Goal: Information Seeking & Learning: Learn about a topic

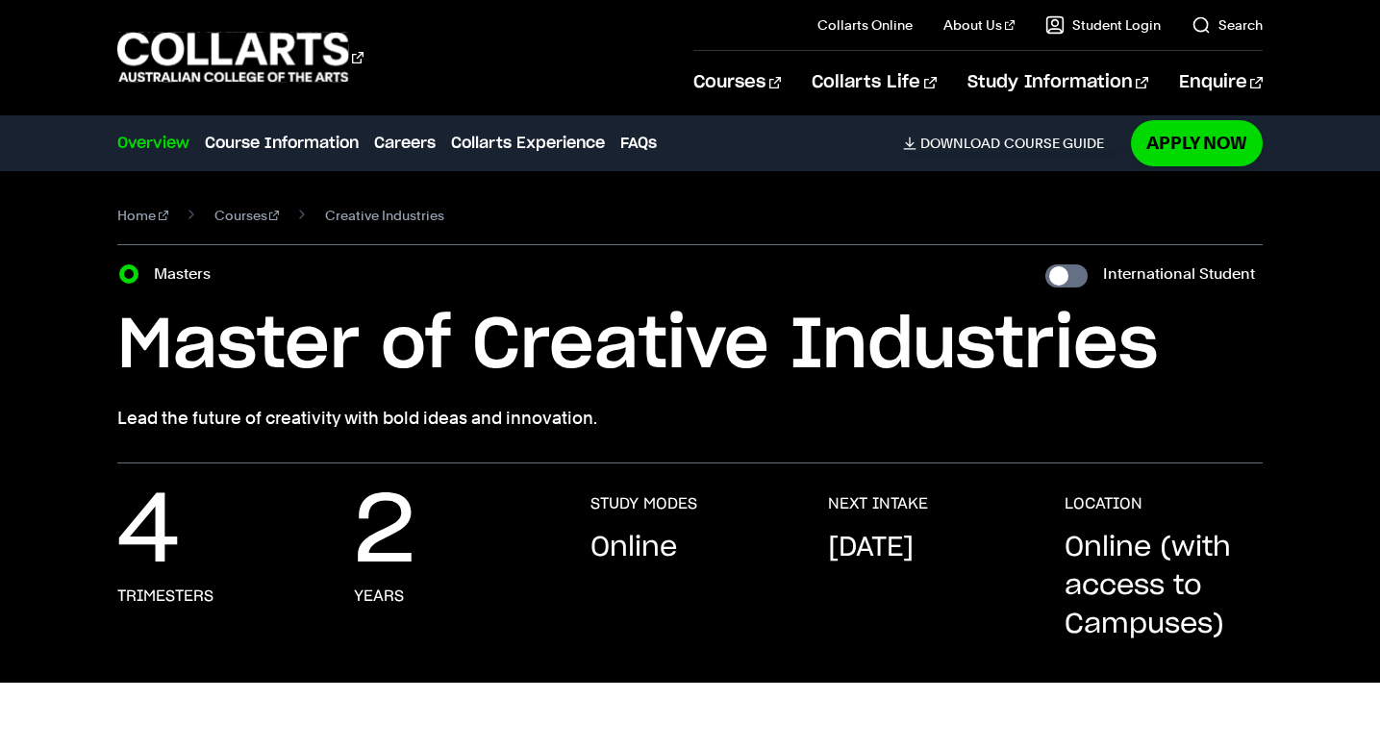
click at [441, 5] on div "Courses Collarts Online Study 100% online About Us History & Values Strategic P…" at bounding box center [690, 57] width 1380 height 114
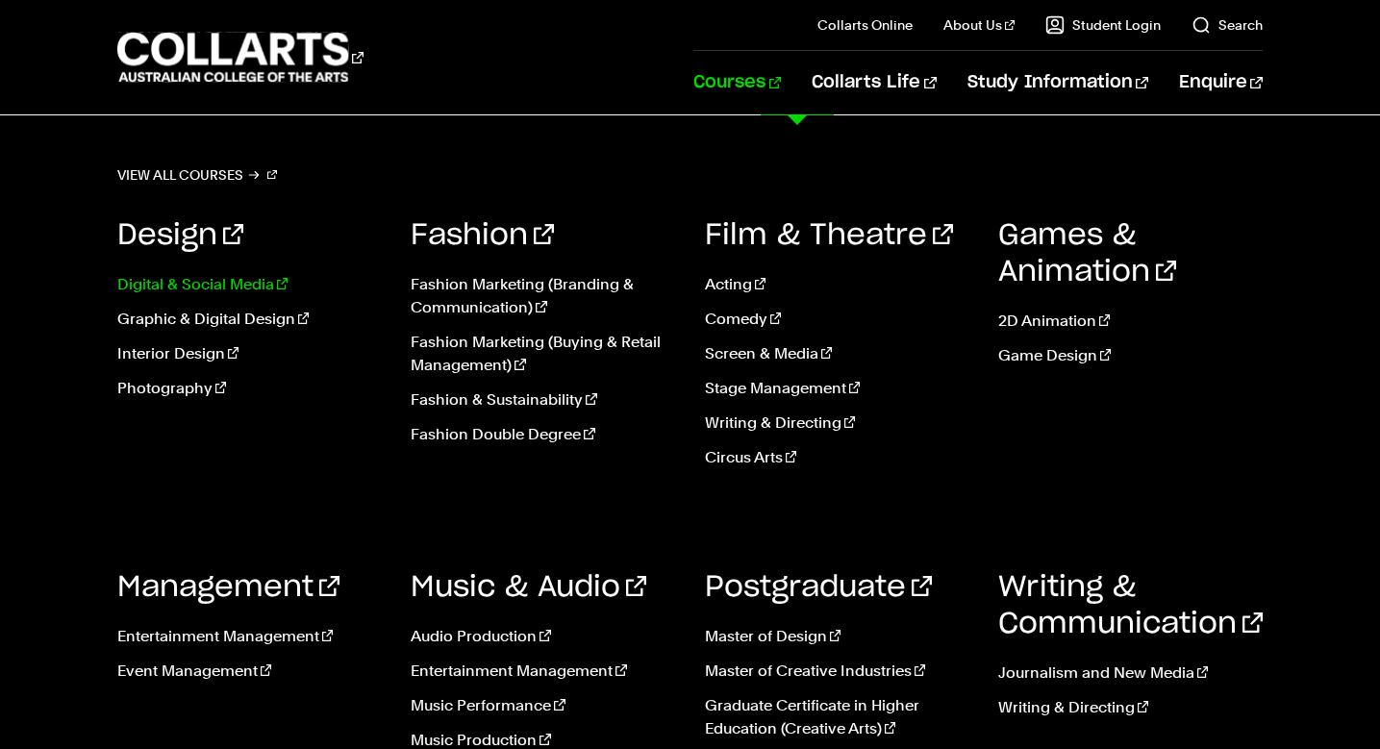
click at [254, 287] on link "Digital & Social Media" at bounding box center [249, 284] width 265 height 23
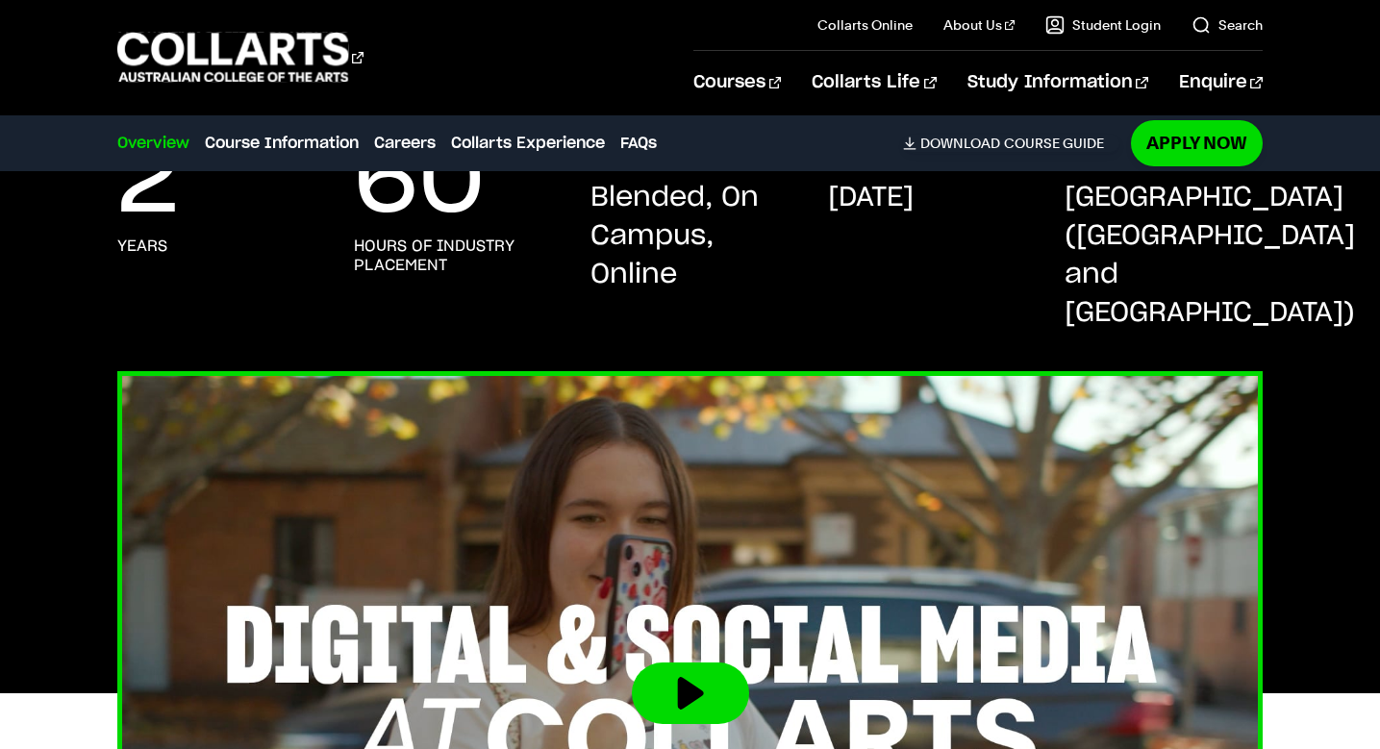
scroll to position [496, 0]
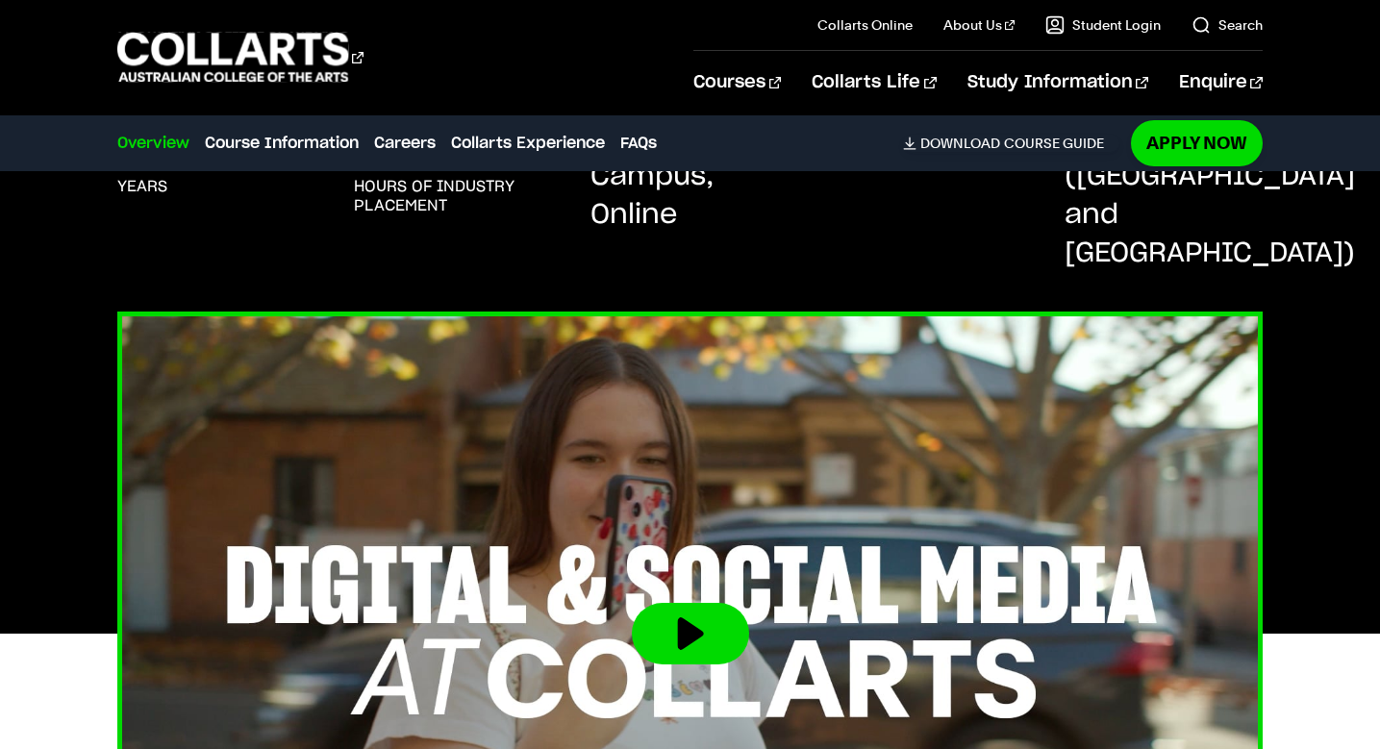
click at [708, 603] on button at bounding box center [690, 634] width 117 height 62
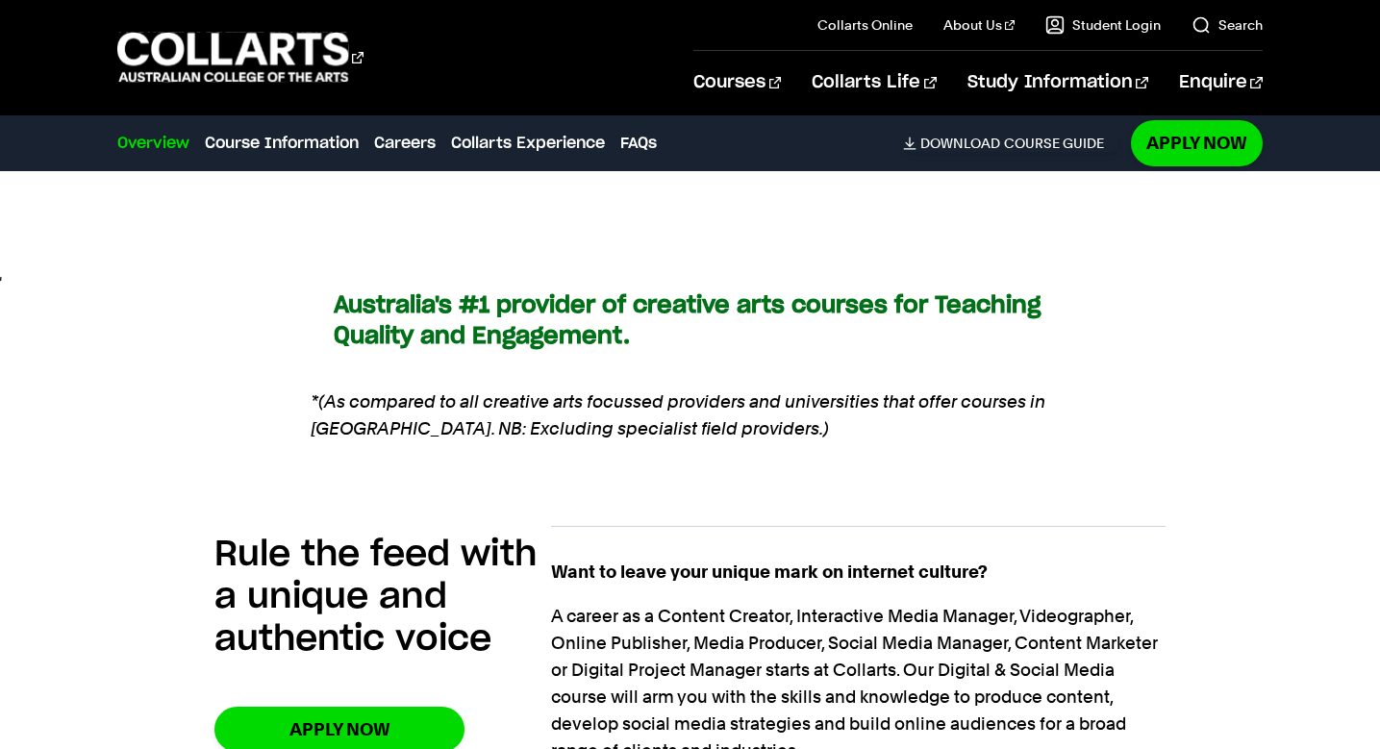
scroll to position [1243, 0]
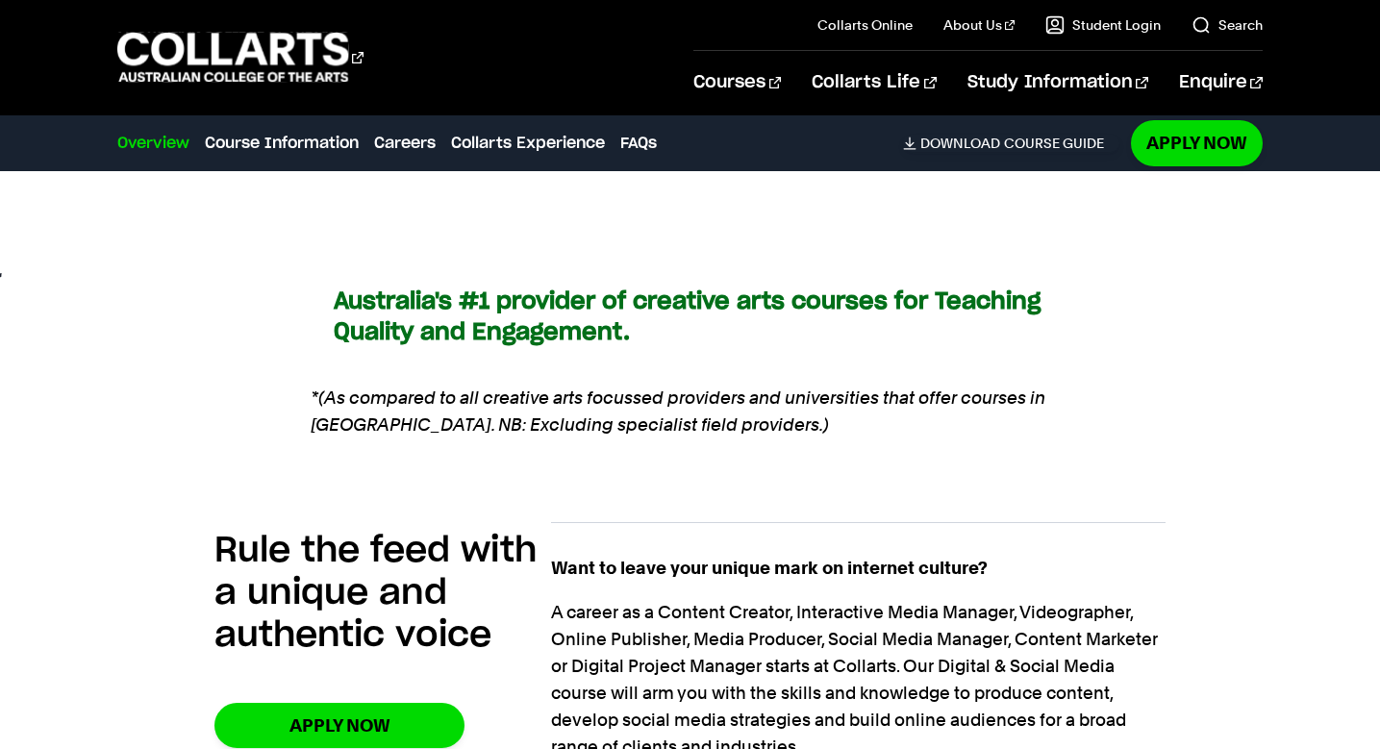
drag, startPoint x: 839, startPoint y: 479, endPoint x: 602, endPoint y: 464, distance: 237.1
drag, startPoint x: 556, startPoint y: 617, endPoint x: 820, endPoint y: 601, distance: 264.0
click at [820, 601] on p "A career as a Content Creator, Interactive Media Manager, Videographer, Online …" at bounding box center [858, 680] width 615 height 162
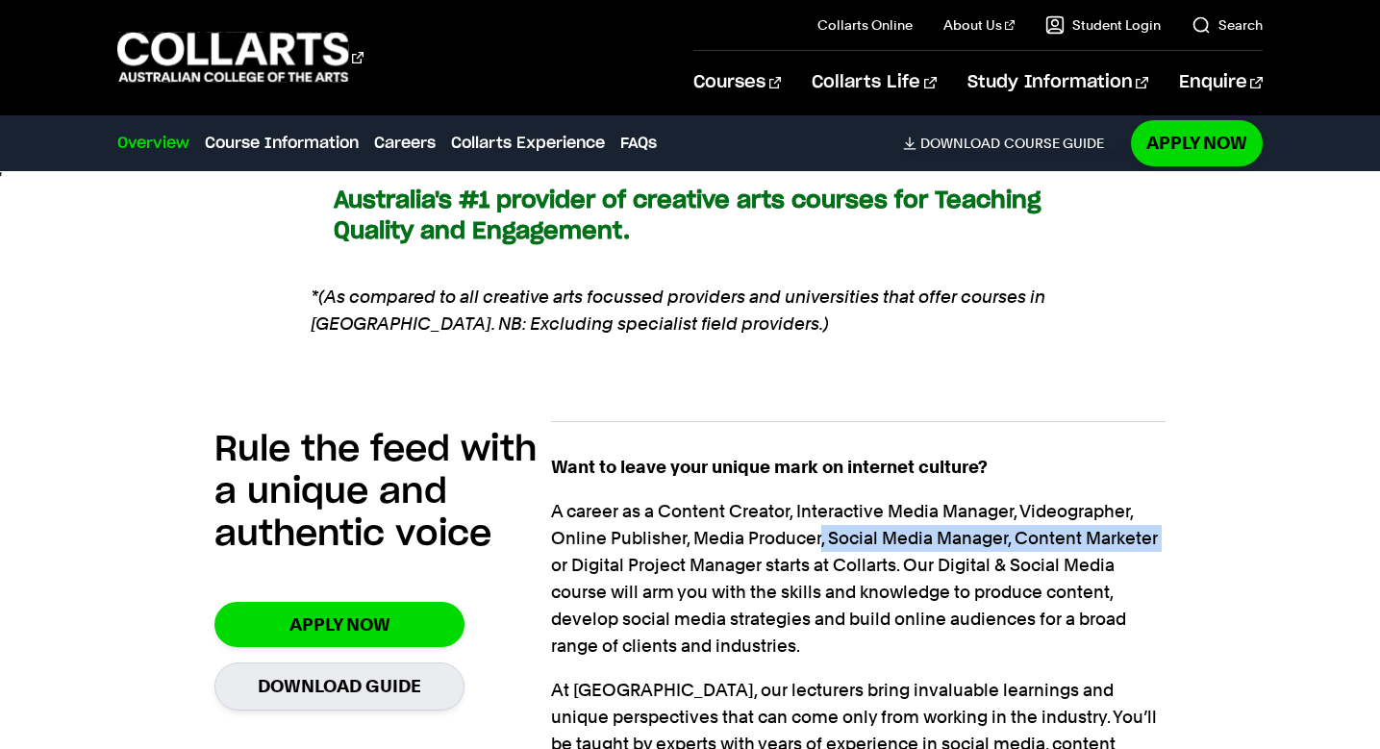
scroll to position [1473, 0]
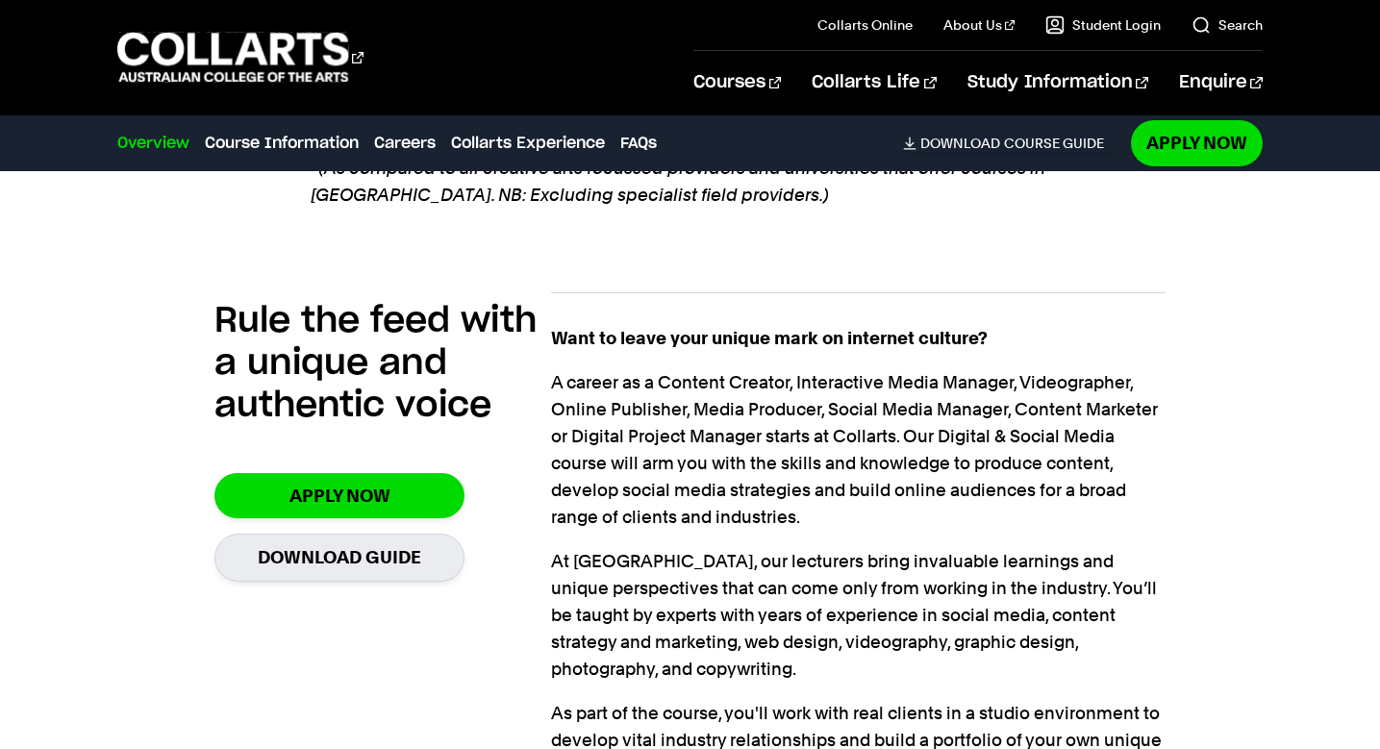
click at [932, 479] on p "A career as a Content Creator, Interactive Media Manager, Videographer, Online …" at bounding box center [858, 450] width 615 height 162
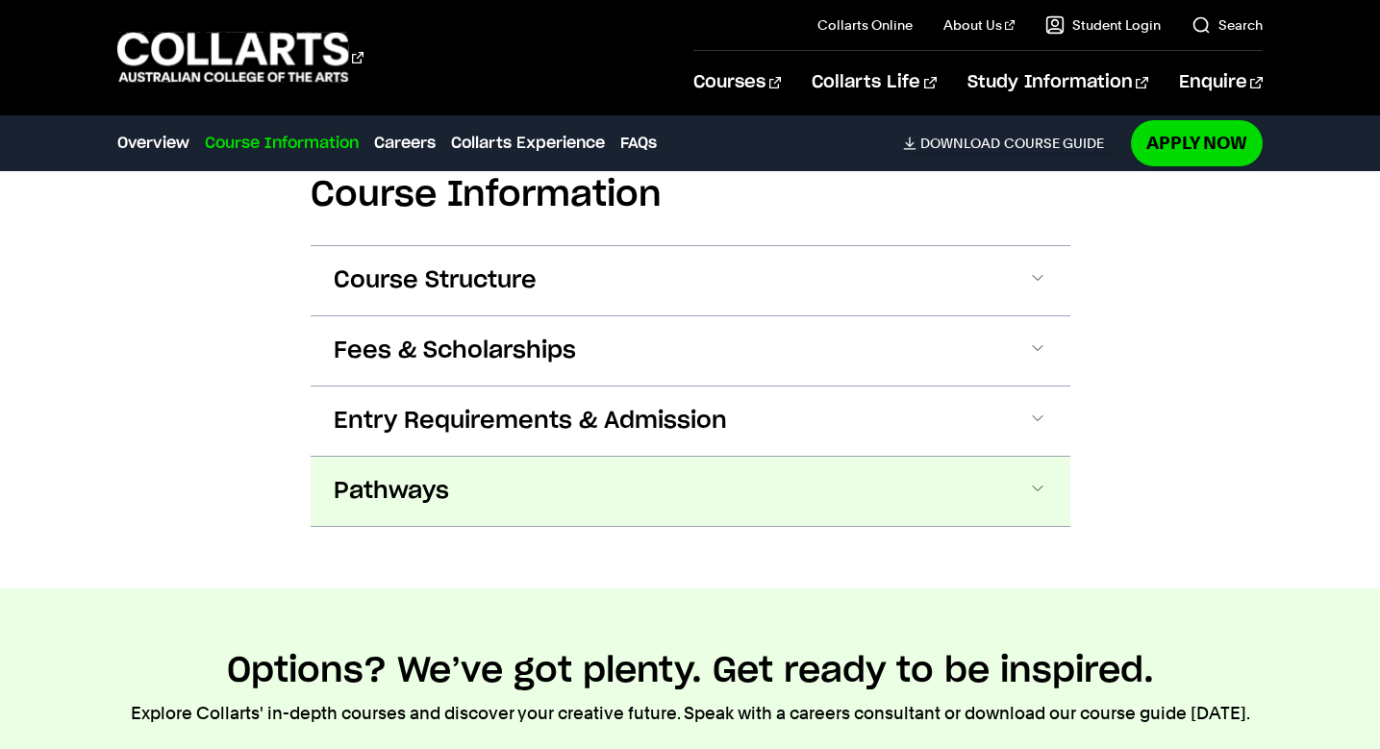
click at [608, 457] on button "Pathways" at bounding box center [691, 491] width 760 height 69
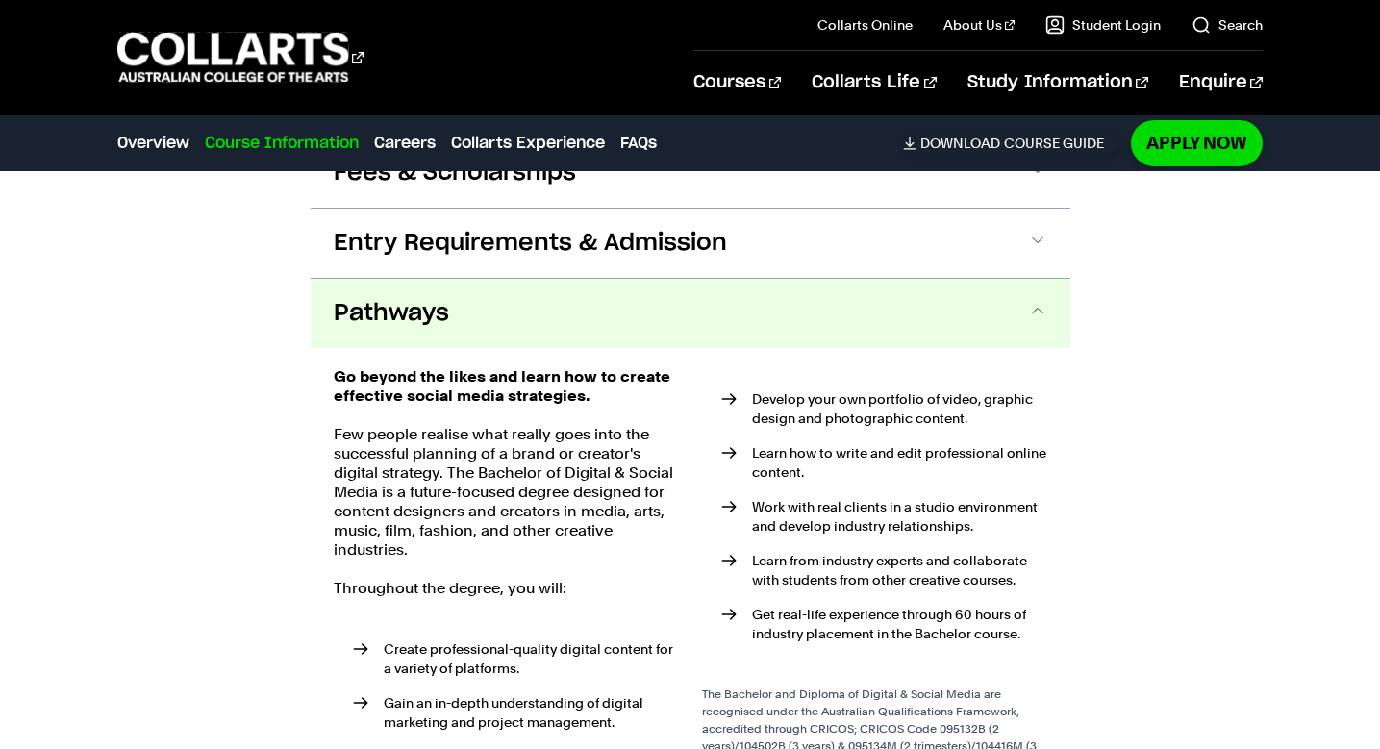
scroll to position [2482, 0]
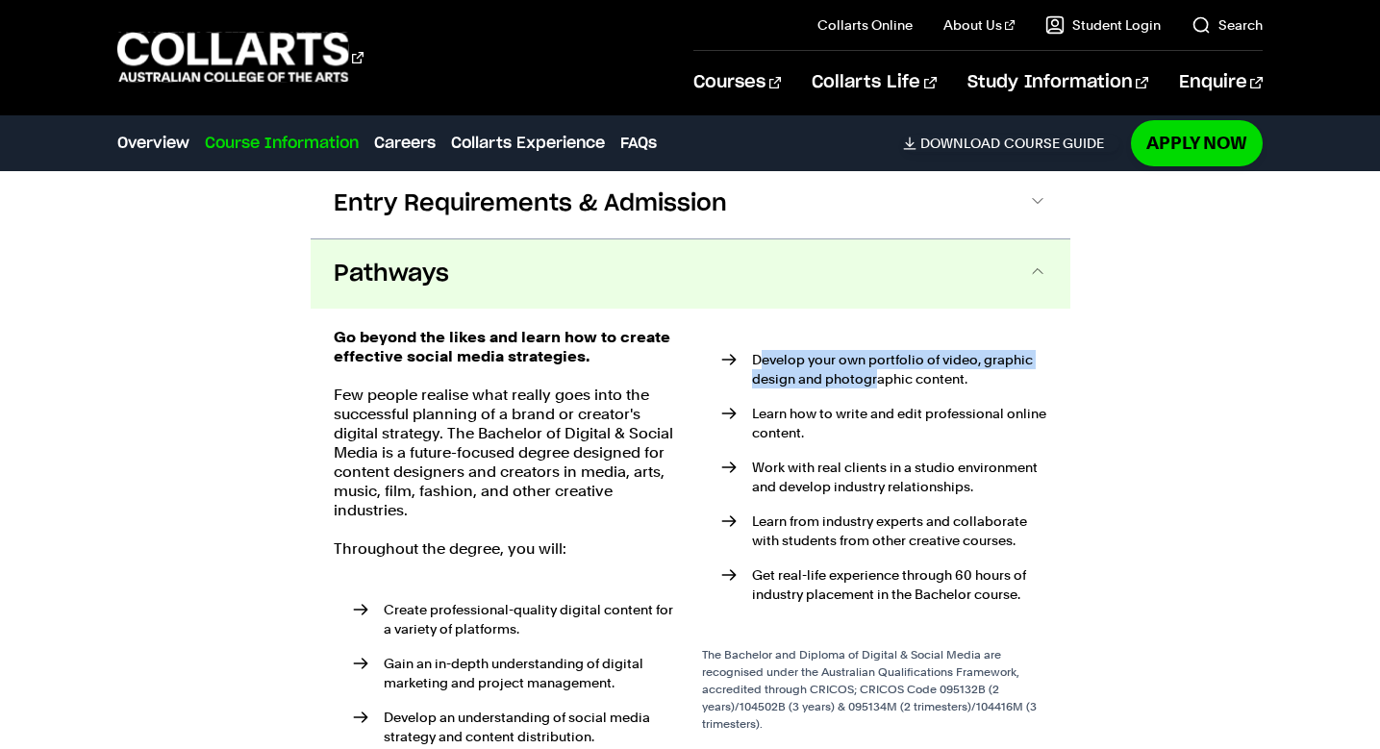
drag, startPoint x: 760, startPoint y: 290, endPoint x: 879, endPoint y: 310, distance: 121.0
click at [879, 350] on li "Develop your own portfolio of video, graphic design and photographic content." at bounding box center [884, 369] width 326 height 38
drag, startPoint x: 879, startPoint y: 310, endPoint x: 992, endPoint y: 315, distance: 112.7
click at [880, 350] on li "Develop your own portfolio of video, graphic design and photographic content." at bounding box center [884, 369] width 326 height 38
click at [1144, 315] on div "Course Information Course Structure Bachelor of Digital & Social Media The Bach…" at bounding box center [690, 389] width 1380 height 1047
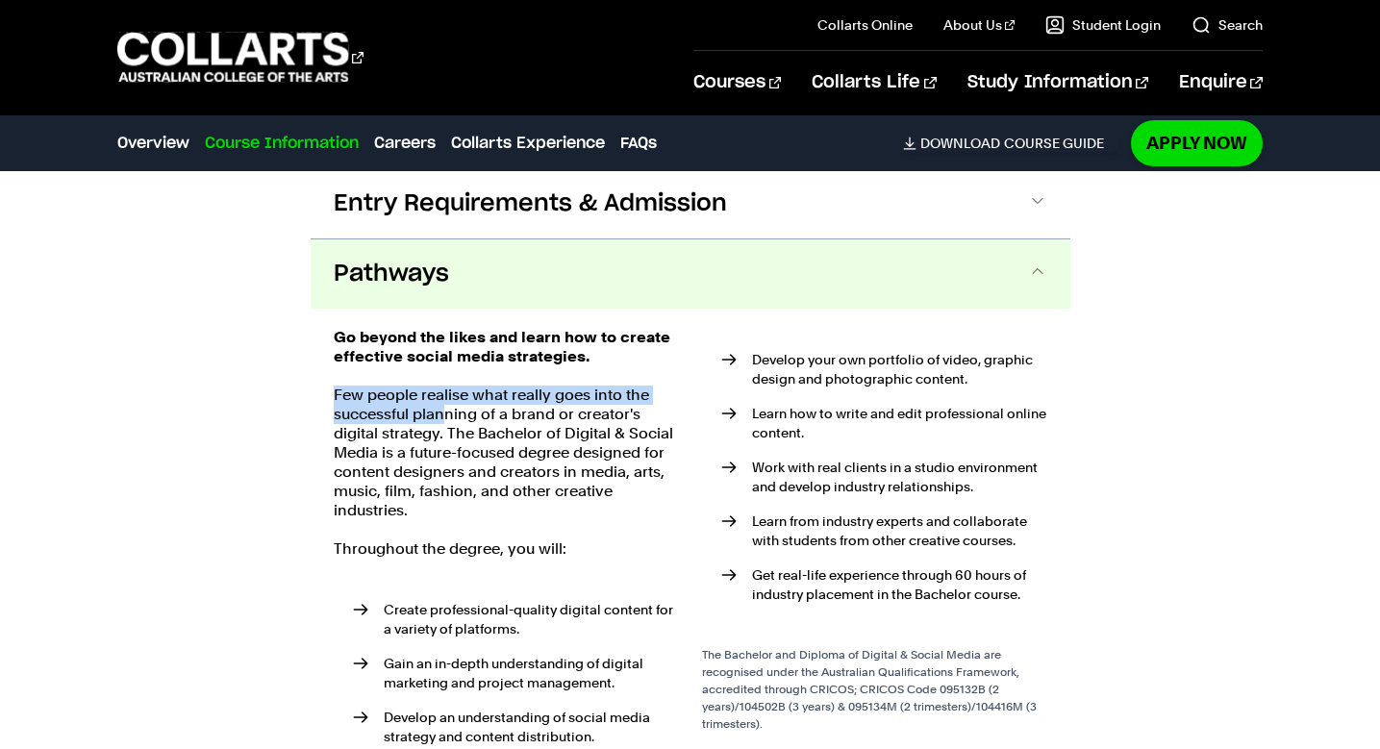
drag, startPoint x: 334, startPoint y: 326, endPoint x: 442, endPoint y: 342, distance: 109.9
click at [443, 386] on p "Few people realise what really goes into the successful planning of a brand or …" at bounding box center [506, 453] width 345 height 135
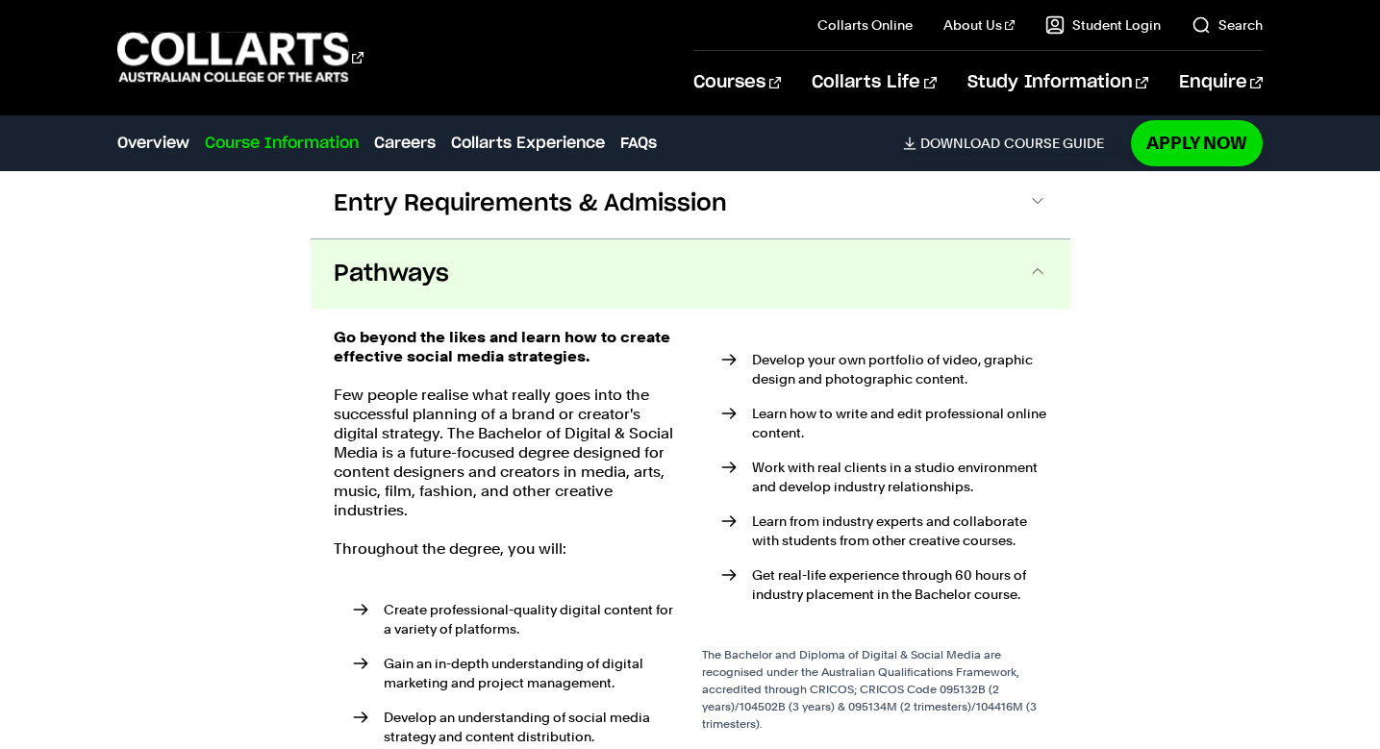
click at [575, 389] on p "Few people realise what really goes into the successful planning of a brand or …" at bounding box center [506, 453] width 345 height 135
drag, startPoint x: 412, startPoint y: 426, endPoint x: 571, endPoint y: 413, distance: 160.2
click at [571, 413] on p "Few people realise what really goes into the successful planning of a brand or …" at bounding box center [506, 453] width 345 height 135
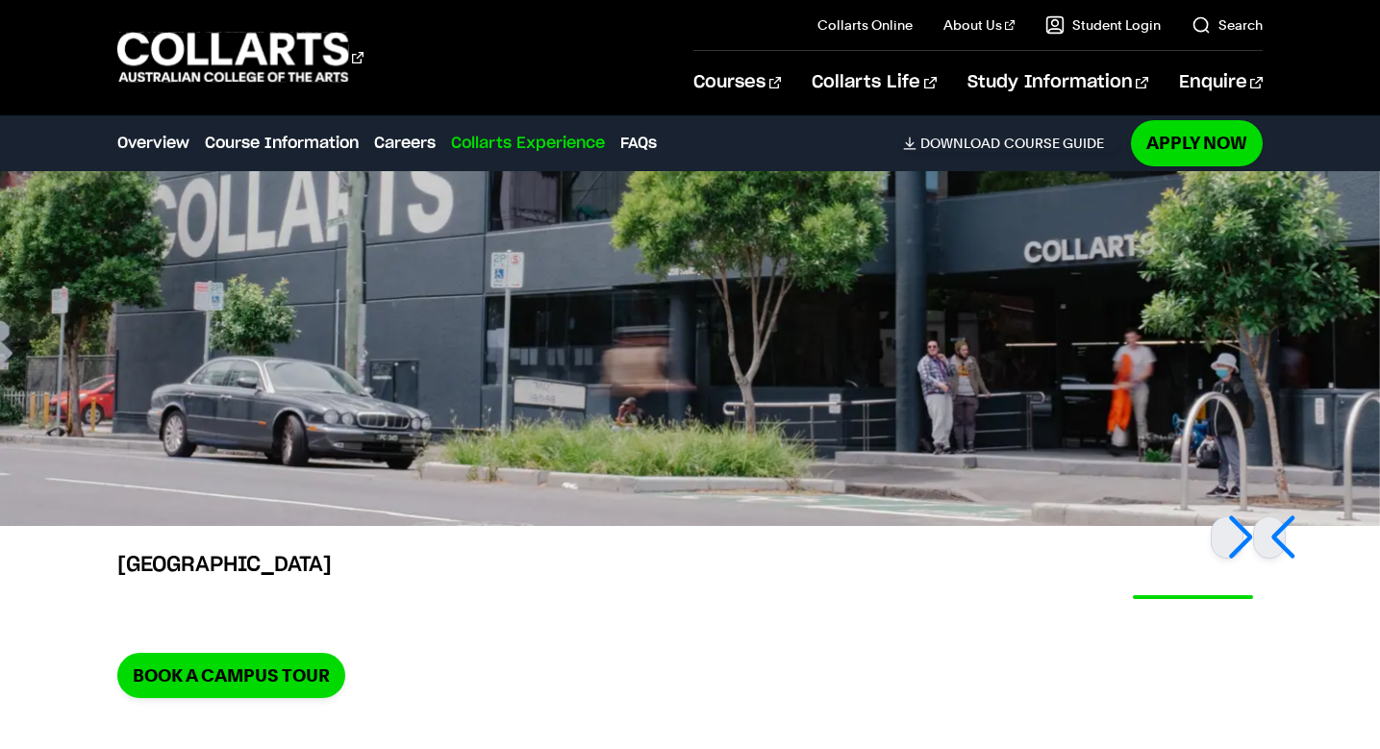
scroll to position [4731, 0]
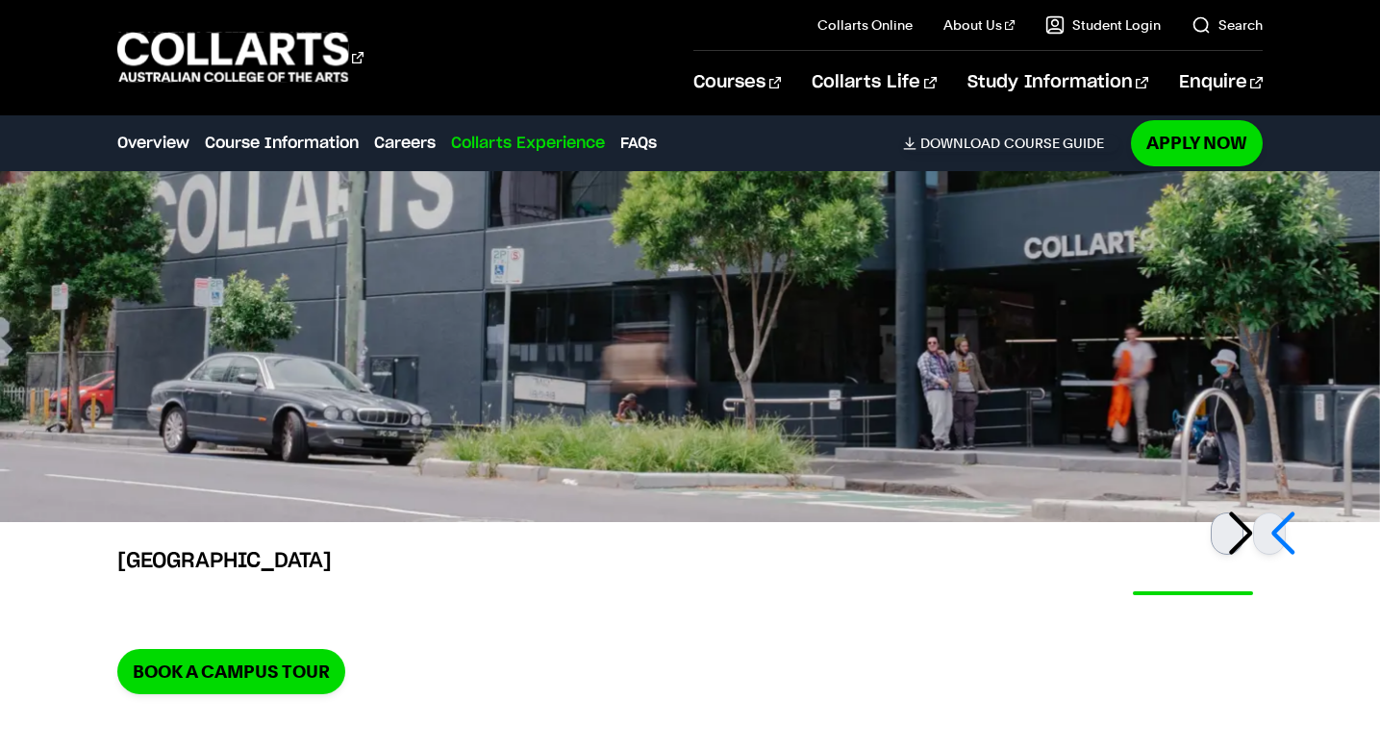
click at [1244, 513] on div at bounding box center [1227, 534] width 33 height 42
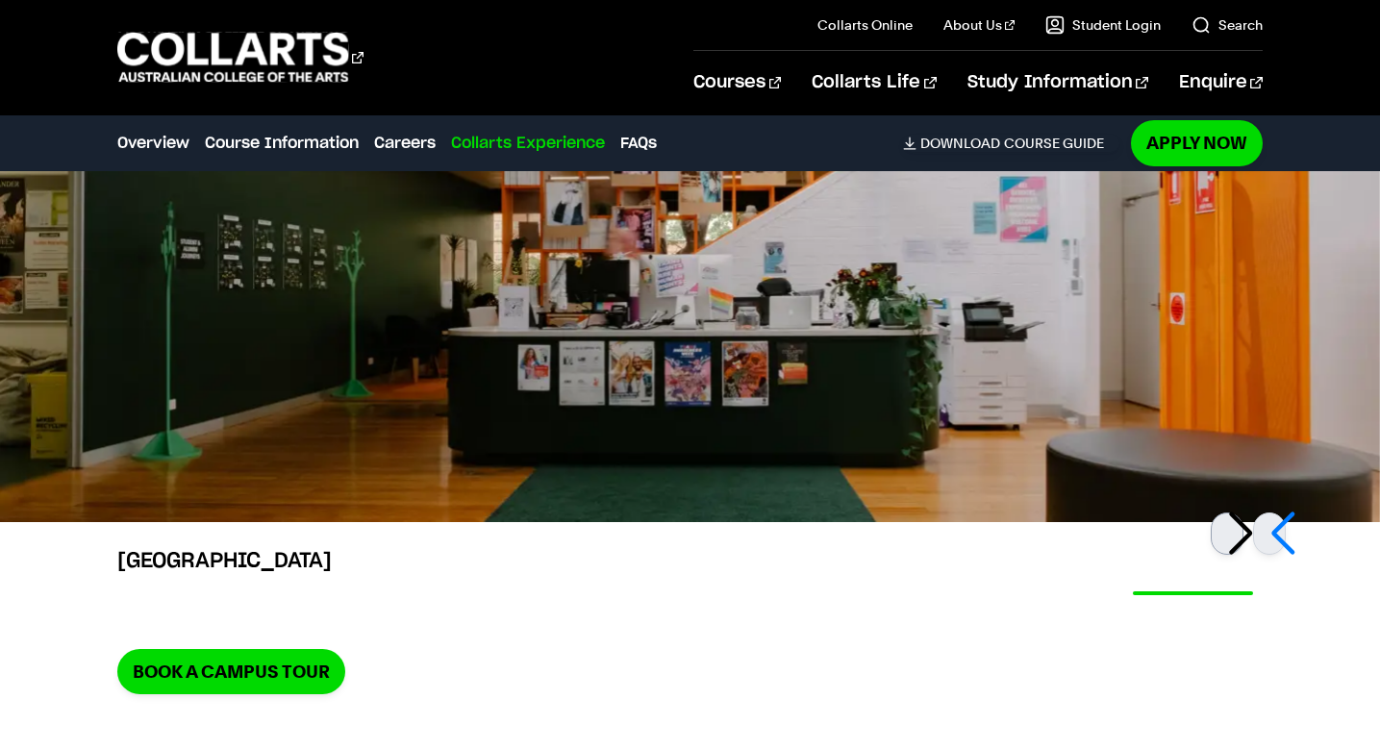
click at [1244, 513] on div at bounding box center [1227, 534] width 33 height 42
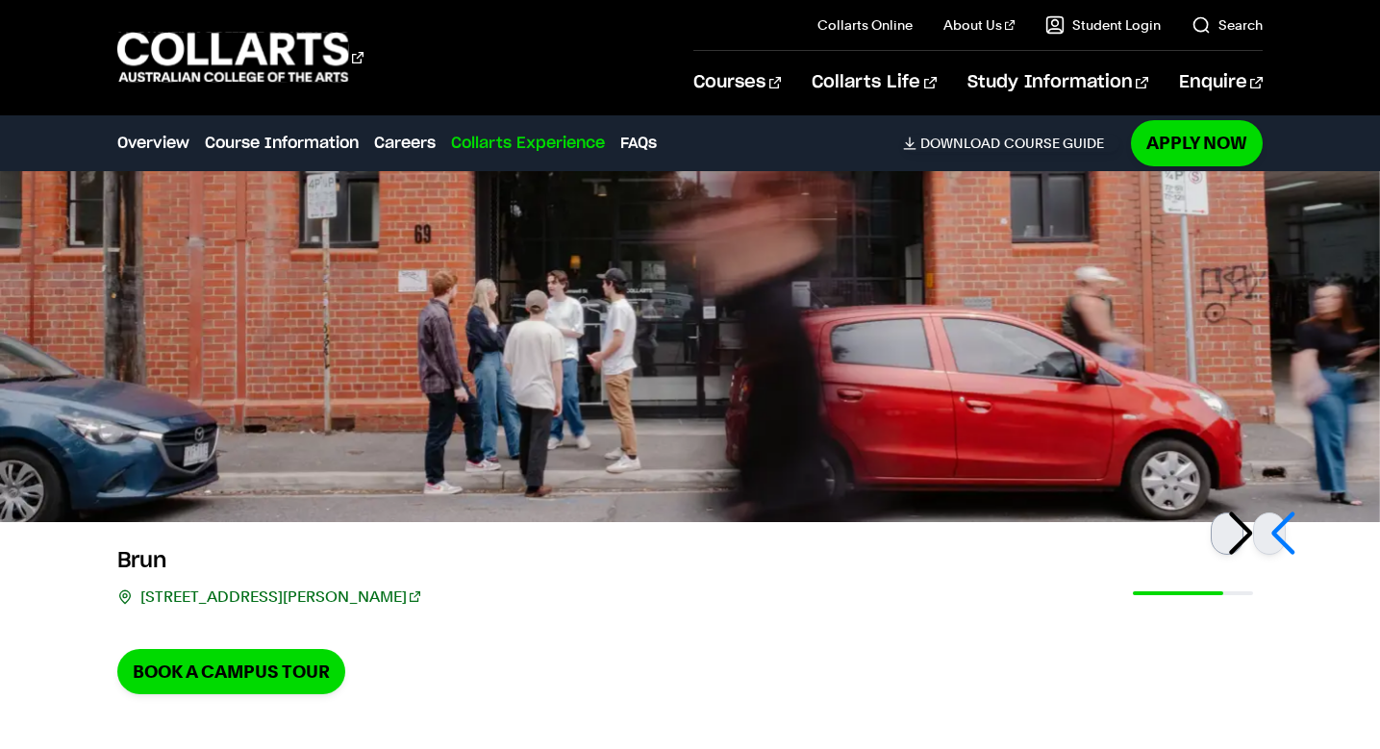
click at [1244, 513] on div at bounding box center [1227, 534] width 33 height 42
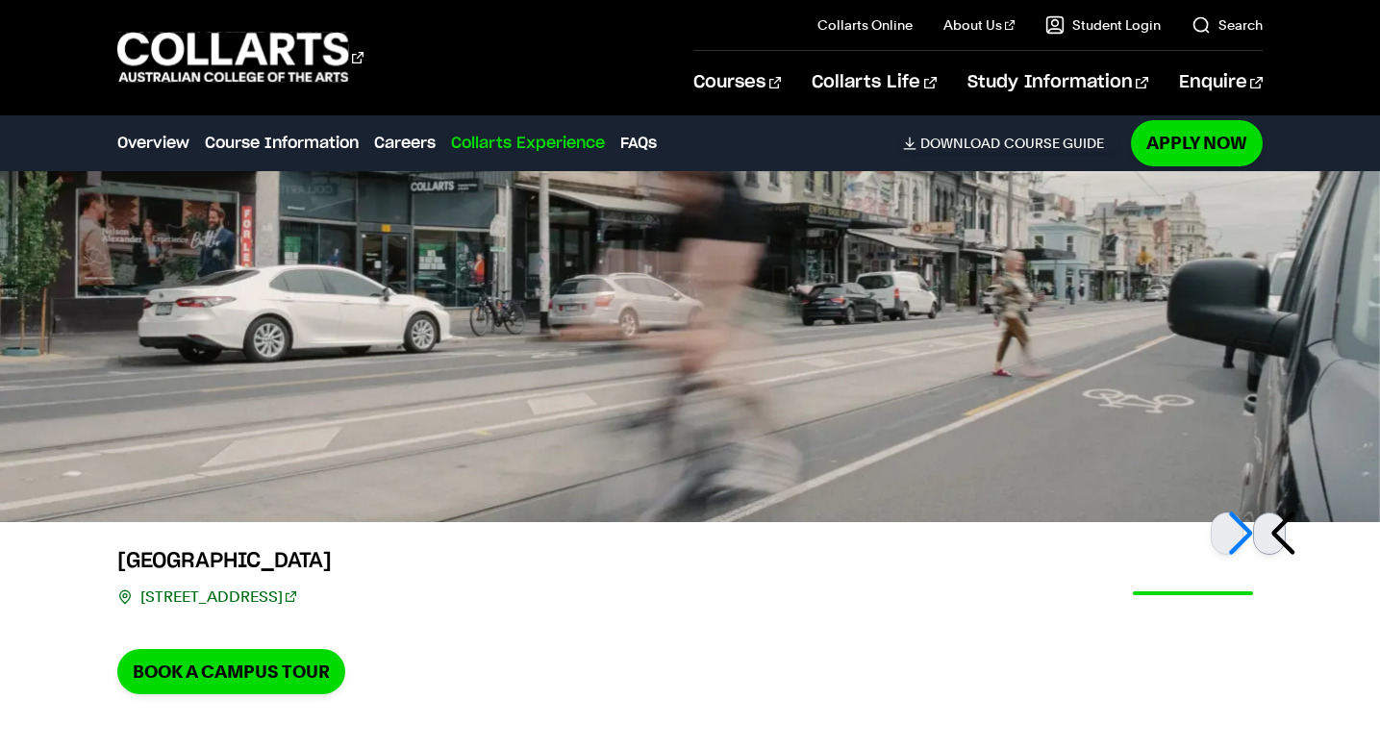
click at [1286, 513] on div at bounding box center [1269, 534] width 33 height 42
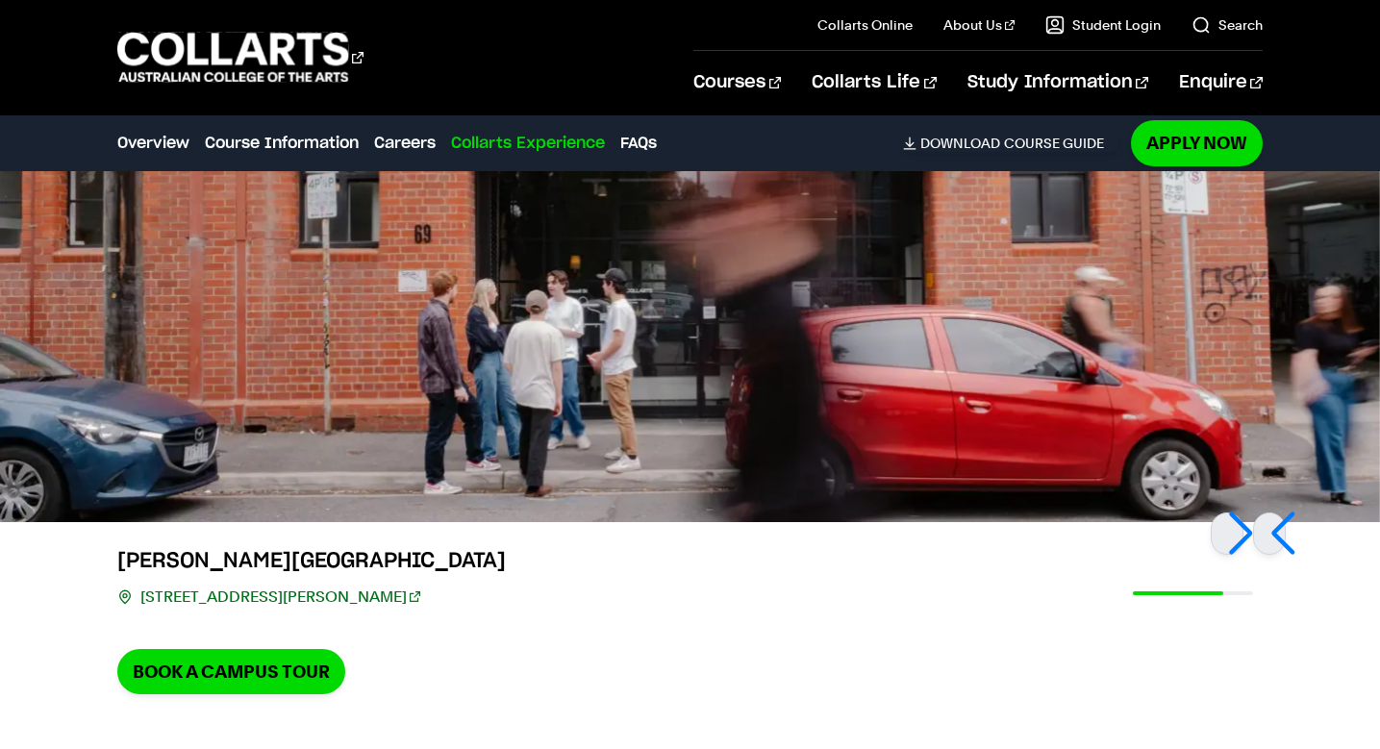
click at [312, 584] on link "[STREET_ADDRESS][PERSON_NAME]" at bounding box center [280, 597] width 280 height 27
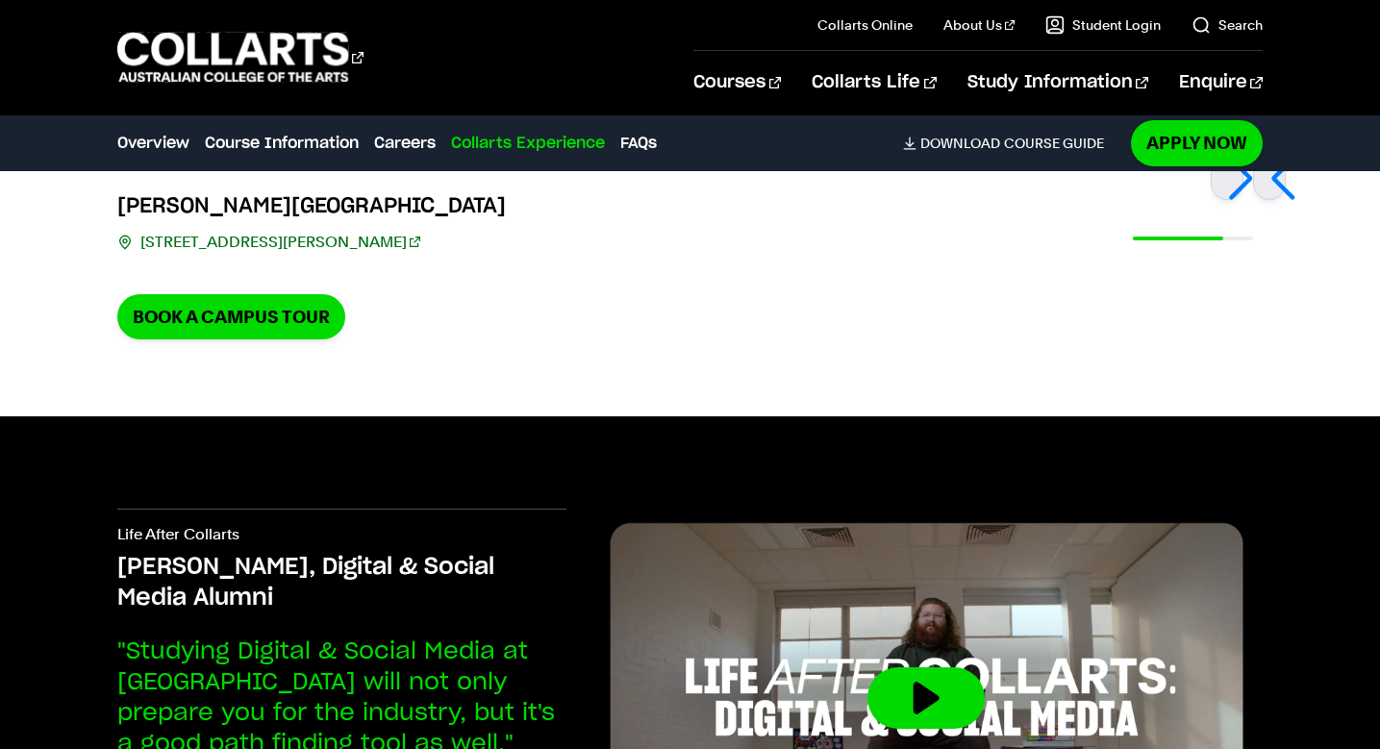
scroll to position [5306, 0]
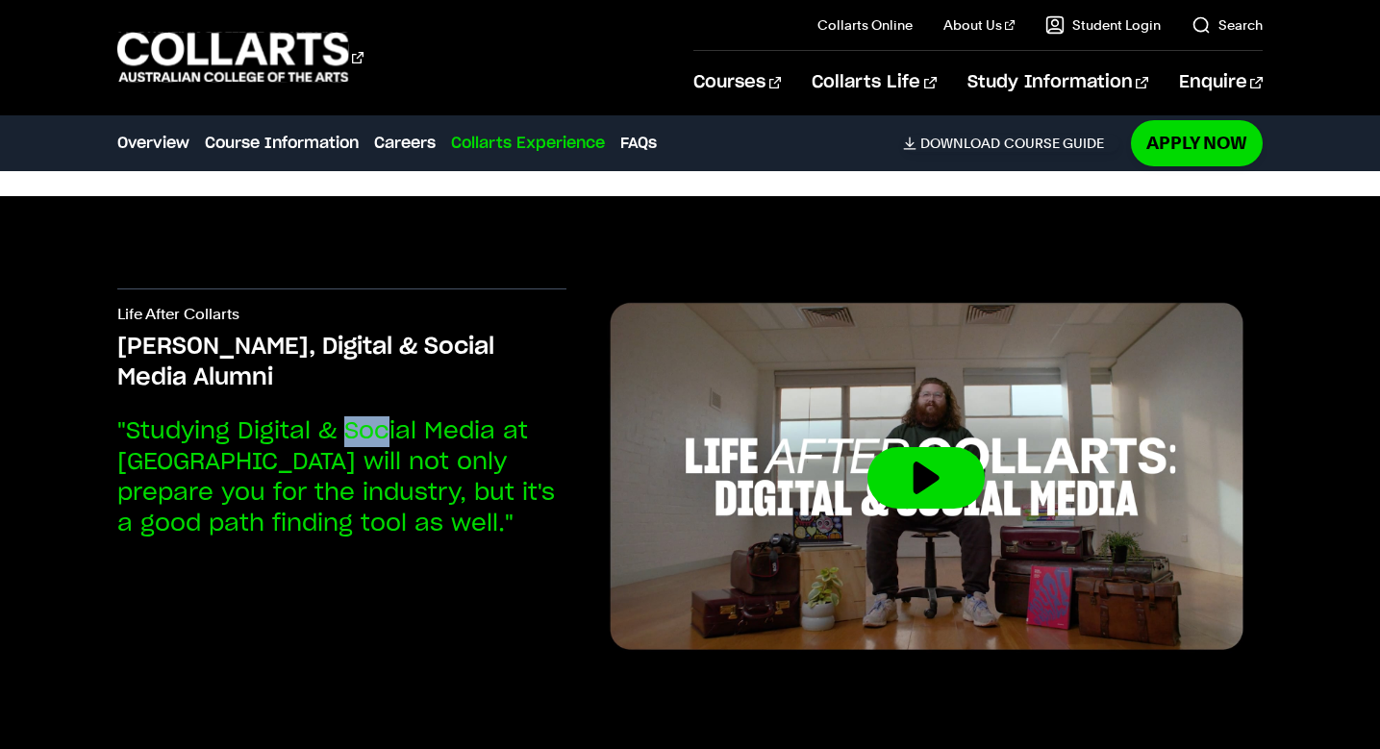
drag, startPoint x: 345, startPoint y: 341, endPoint x: 385, endPoint y: 340, distance: 39.5
click at [385, 416] on p ""Studying Digital & Social Media at Collarts will not only prepare you for the …" at bounding box center [341, 477] width 449 height 123
click at [435, 416] on p ""Studying Digital & Social Media at Collarts will not only prepare you for the …" at bounding box center [341, 477] width 449 height 123
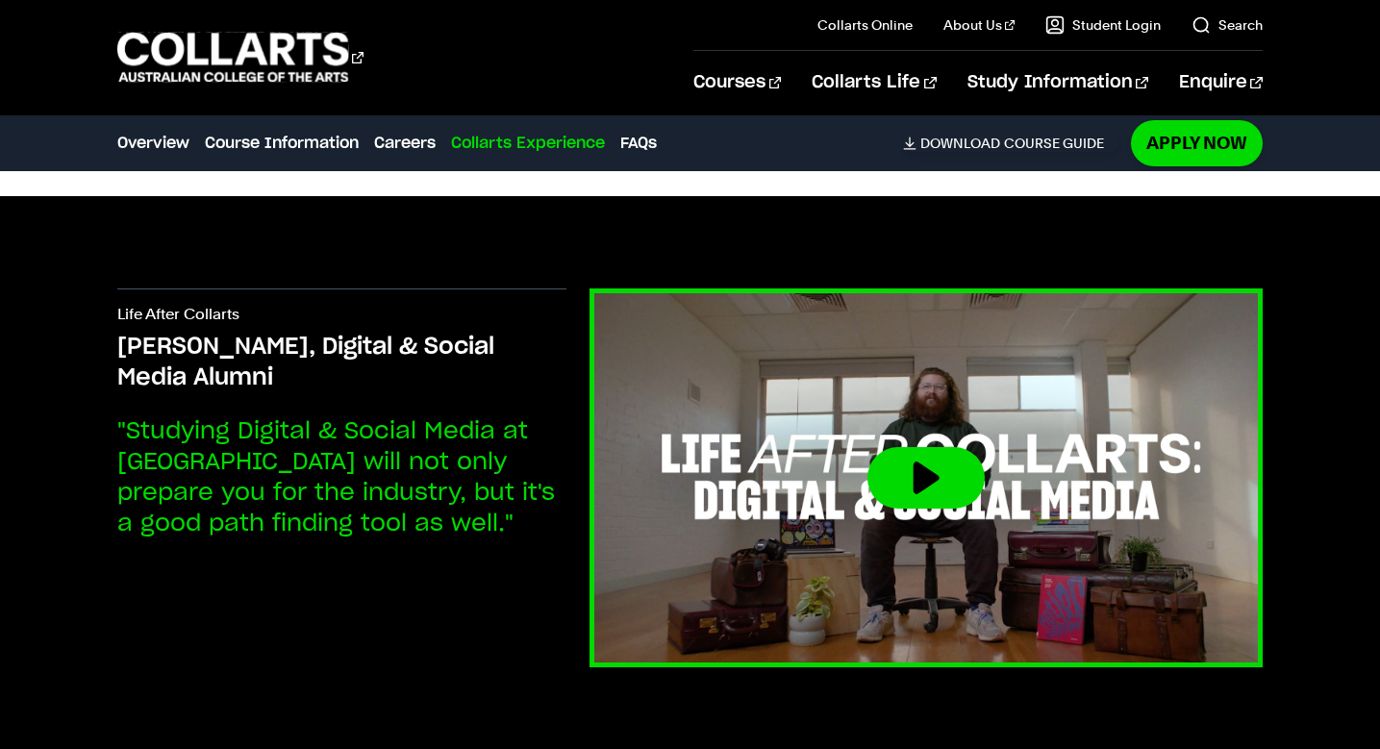
click at [957, 447] on button at bounding box center [926, 478] width 117 height 62
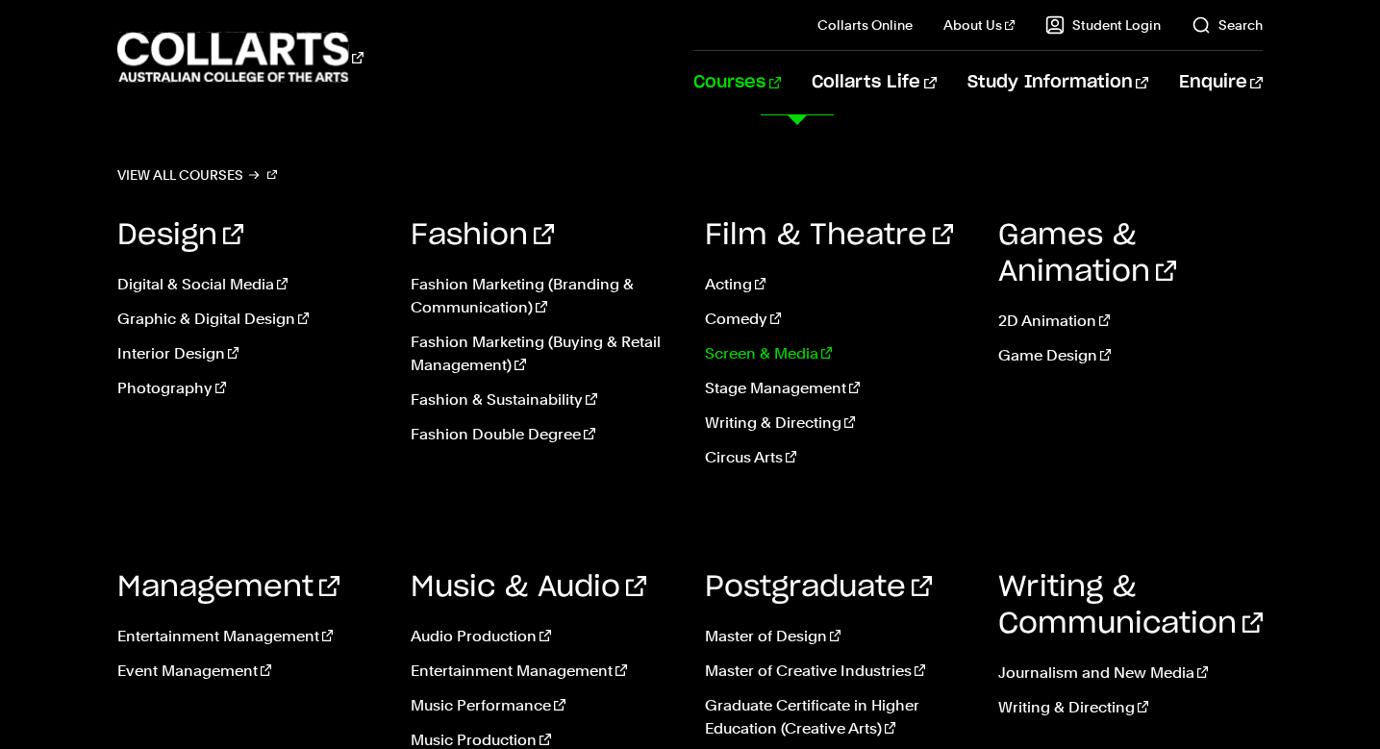
click at [791, 359] on link "Screen & Media" at bounding box center [837, 353] width 265 height 23
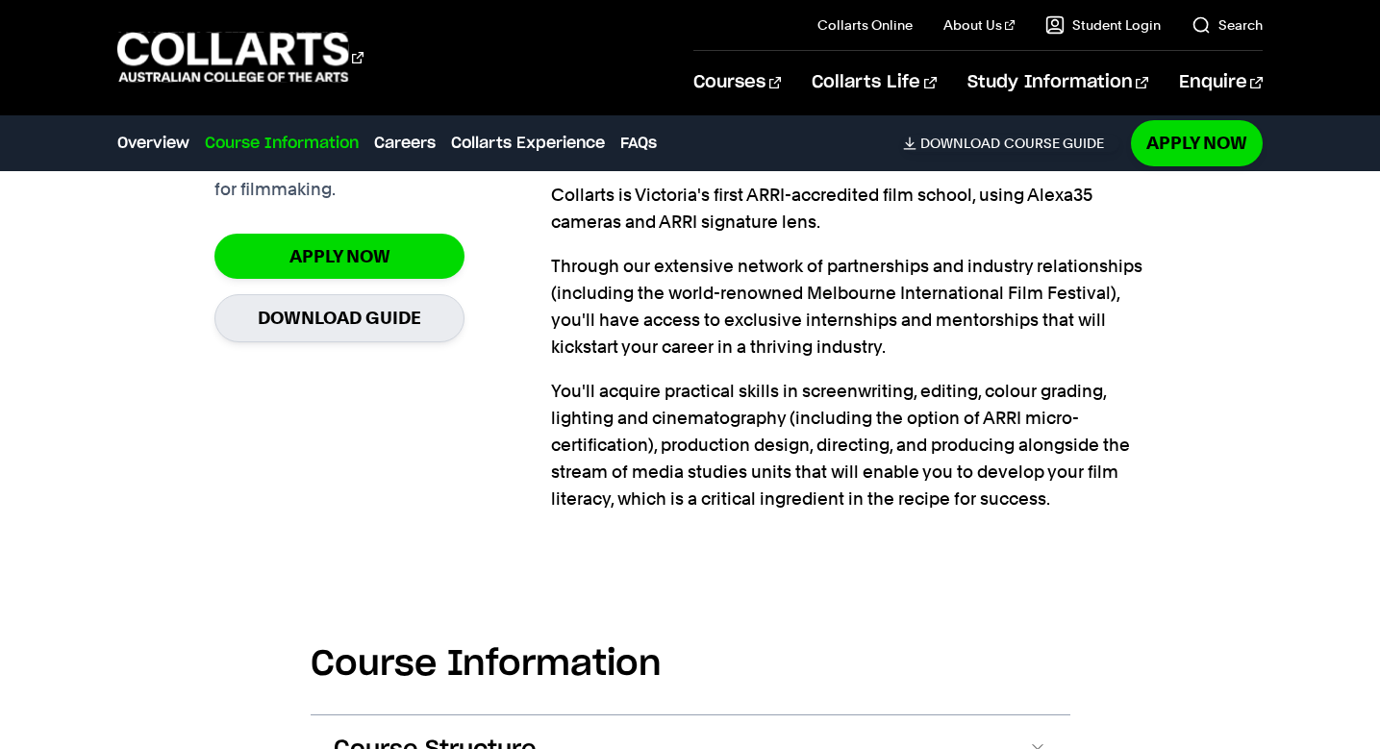
scroll to position [1656, 0]
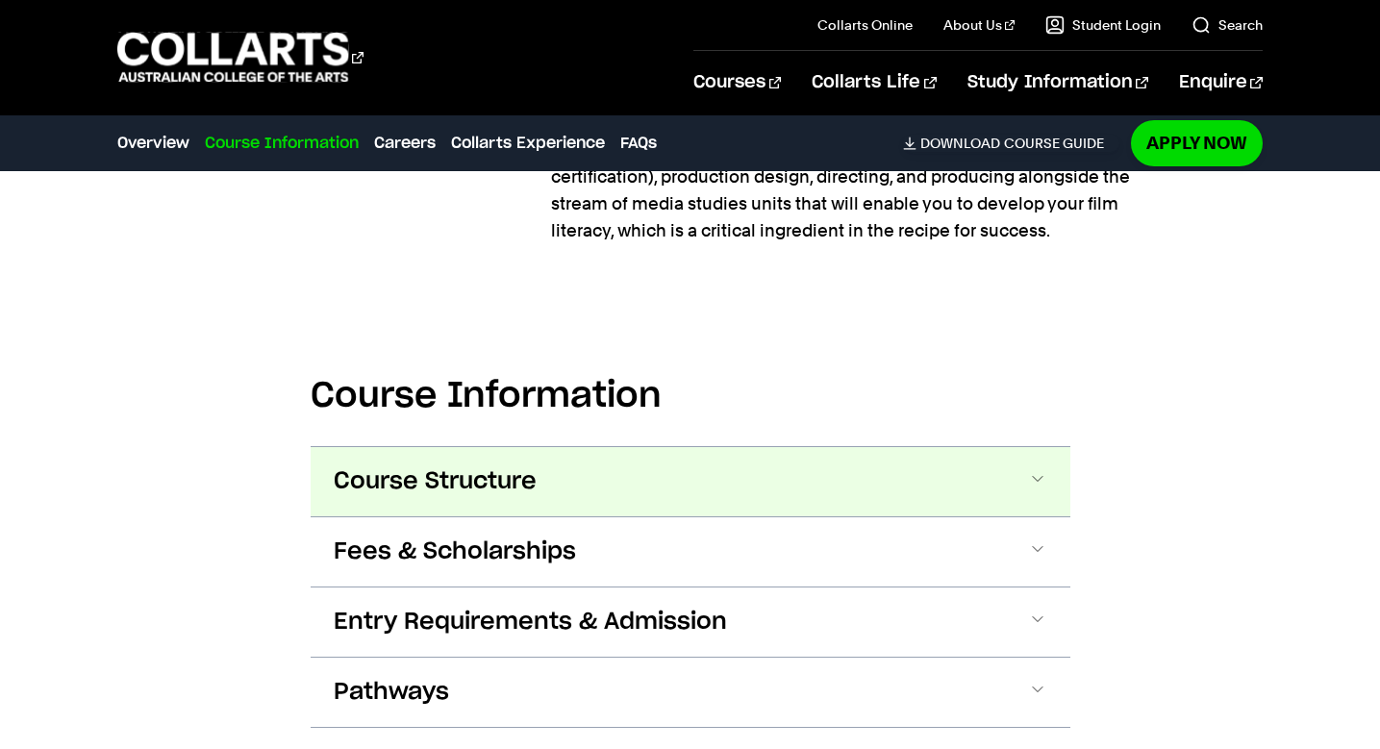
click at [559, 486] on button "Course Structure" at bounding box center [691, 481] width 760 height 69
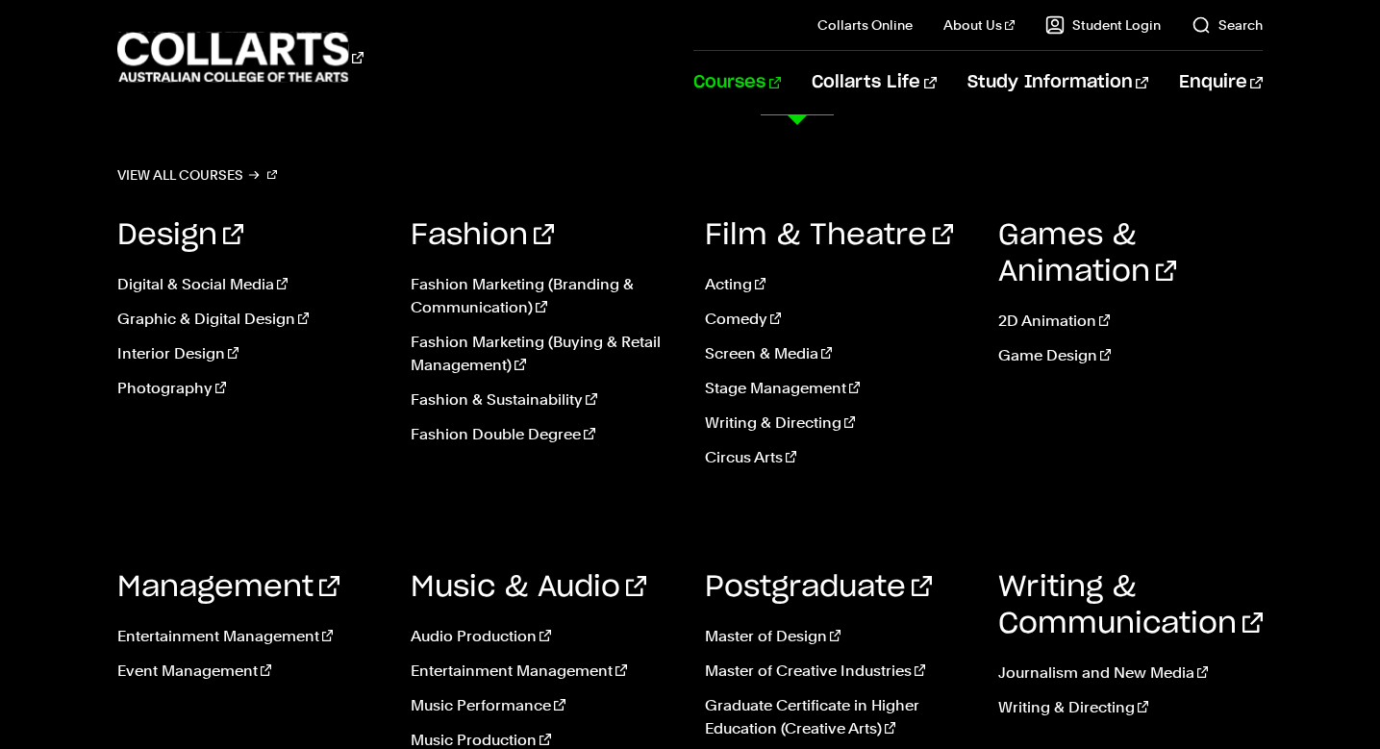
scroll to position [1078, 0]
click at [760, 463] on link "Circus Arts" at bounding box center [837, 457] width 265 height 23
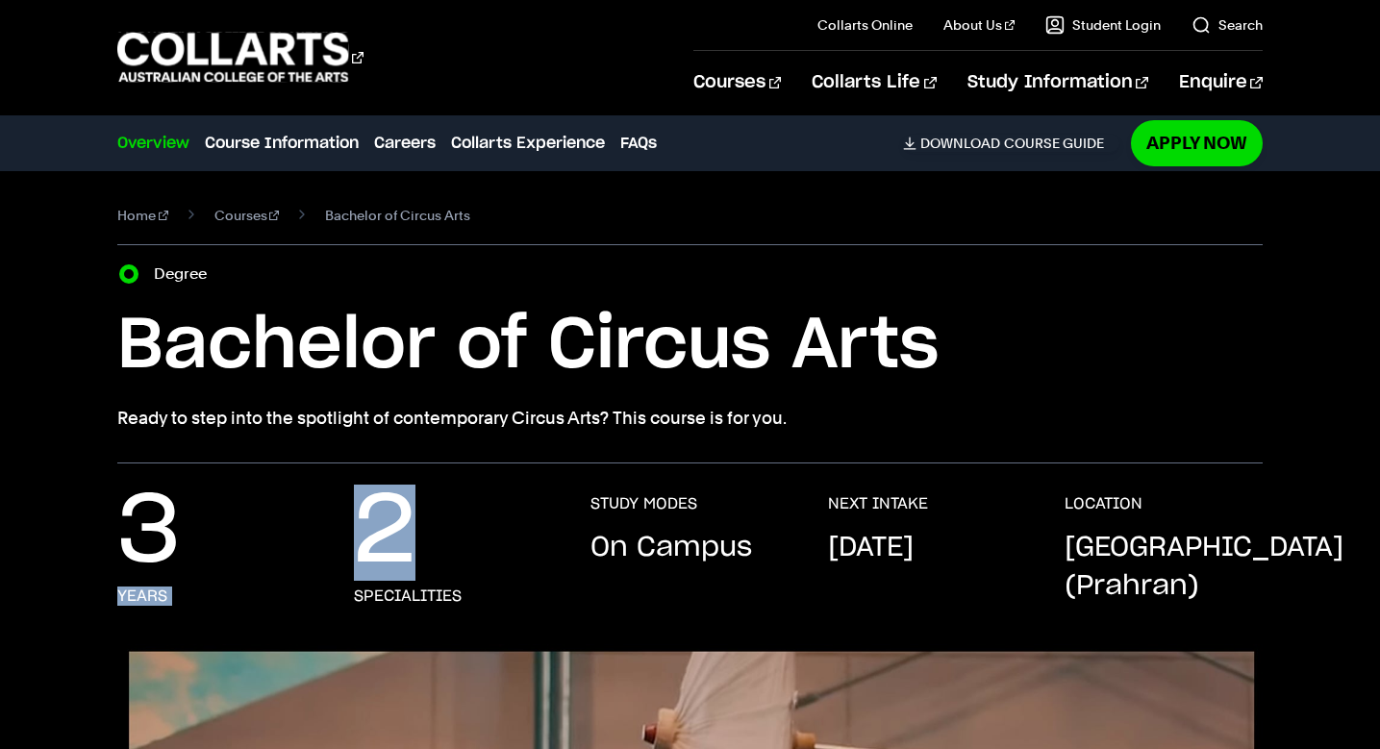
drag, startPoint x: 389, startPoint y: 547, endPoint x: 297, endPoint y: 558, distance: 92.0
click at [297, 558] on div "3 years 2 specialities STUDY MODES On Campus NEXT INTAKE January 2026 LOCATION …" at bounding box center [690, 569] width 1146 height 150
click at [407, 516] on p "2" at bounding box center [385, 532] width 62 height 77
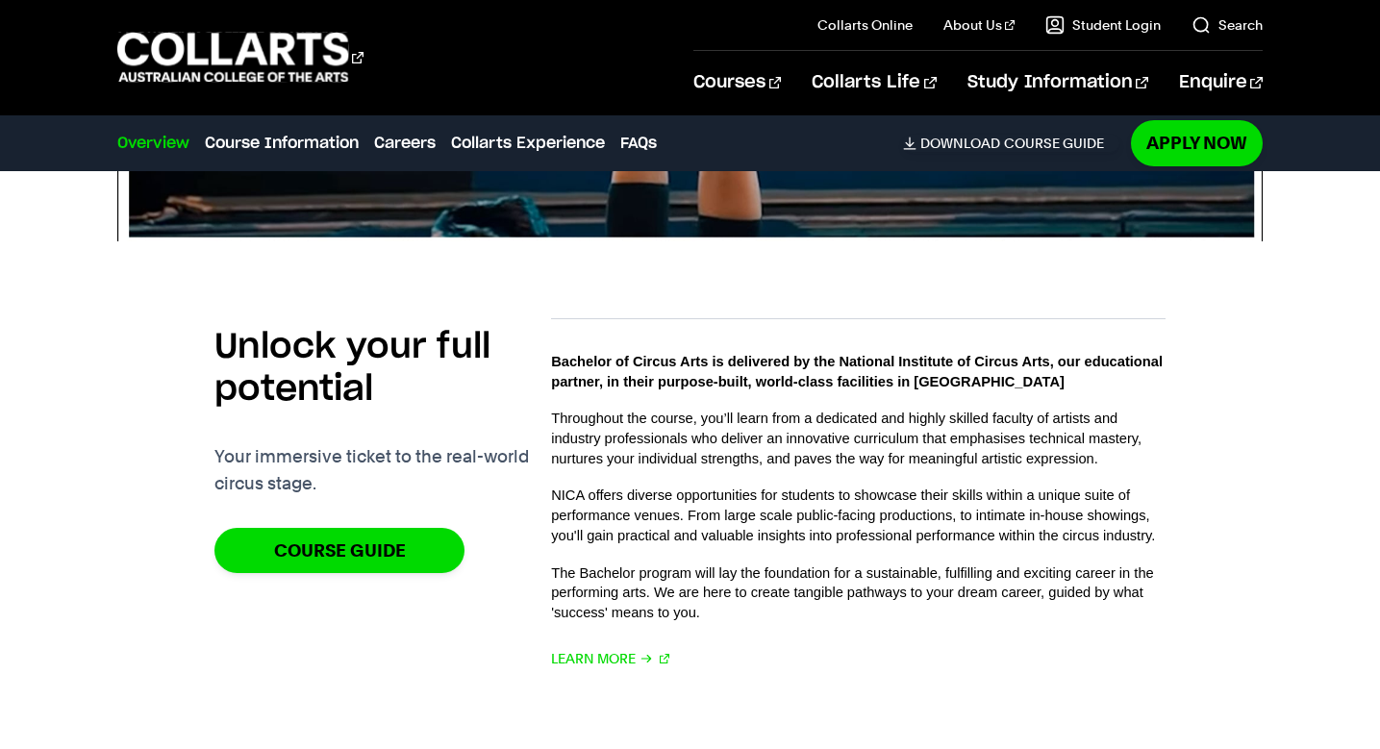
scroll to position [1051, 0]
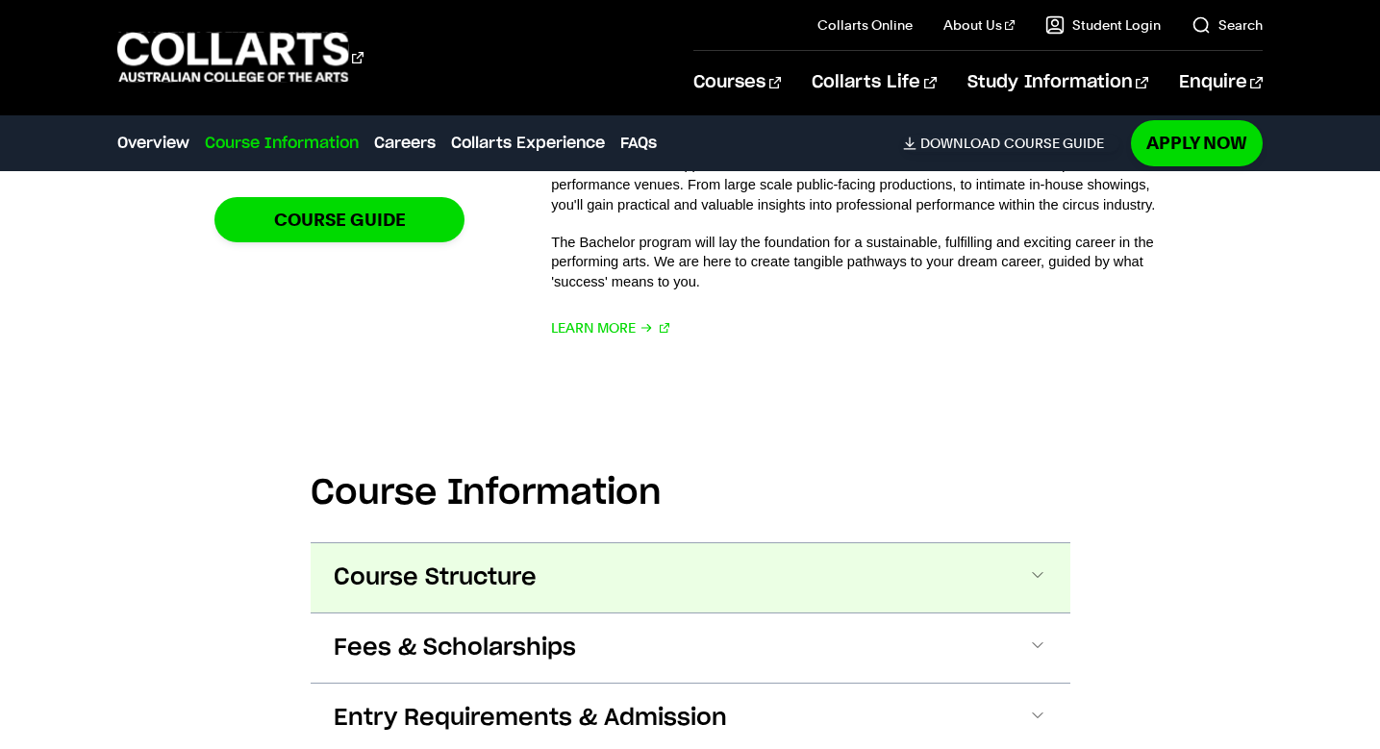
click at [568, 559] on button "Course Structure" at bounding box center [691, 577] width 760 height 69
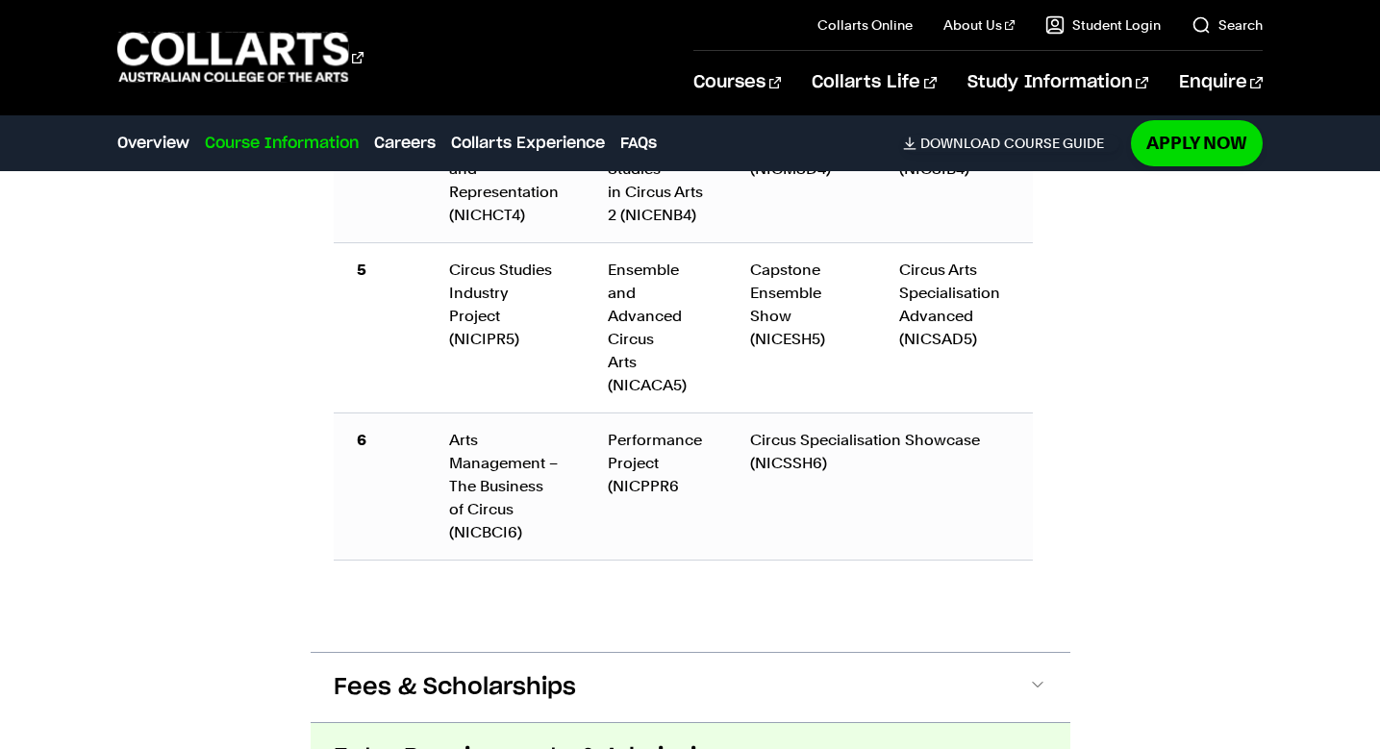
scroll to position [2928, 0]
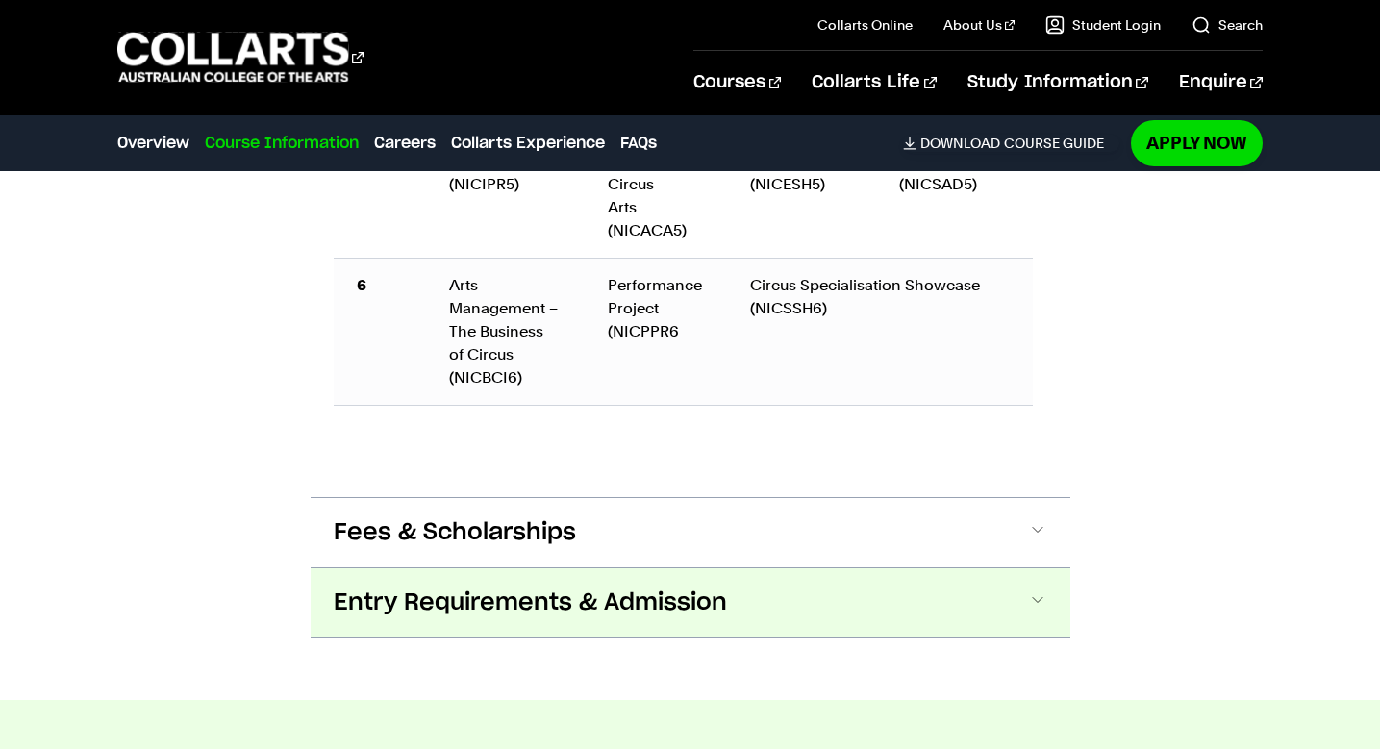
click at [706, 599] on span "Entry Requirements & Admission" at bounding box center [530, 603] width 393 height 31
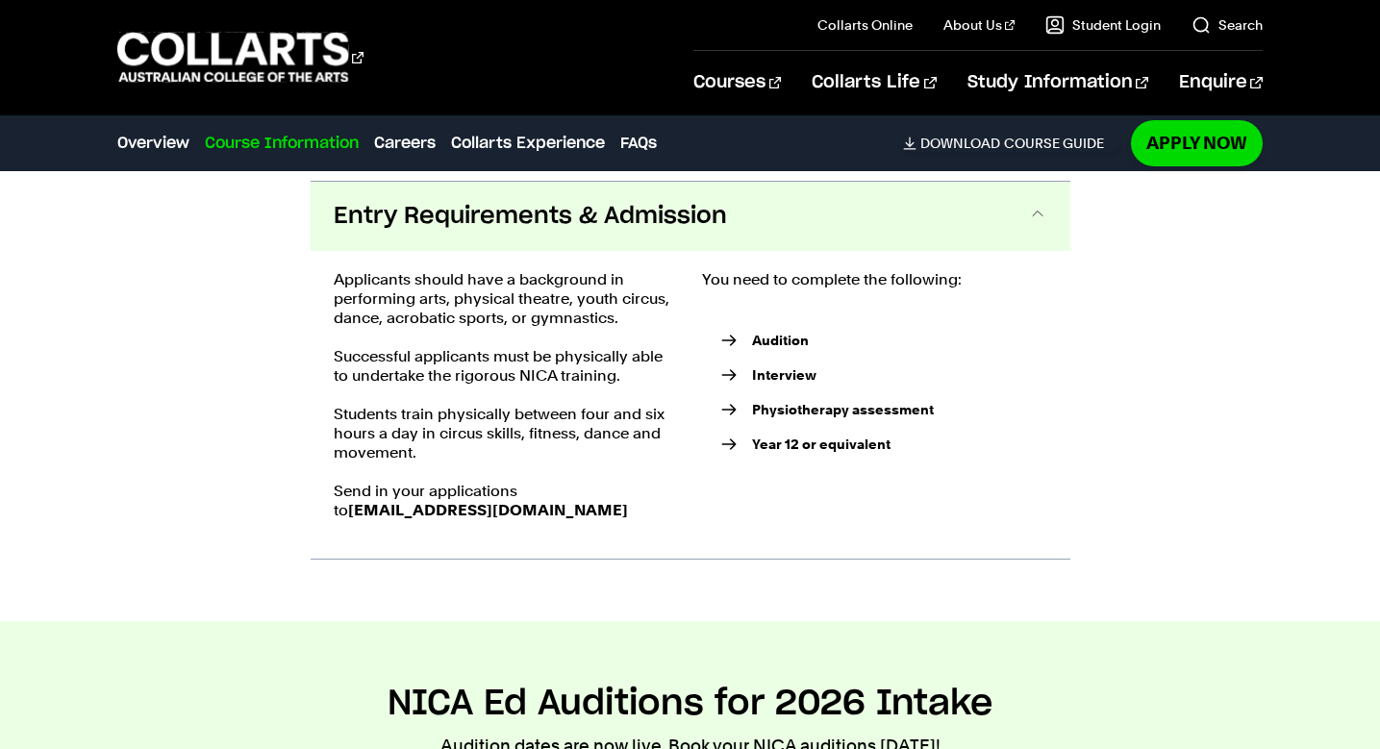
scroll to position [3318, 0]
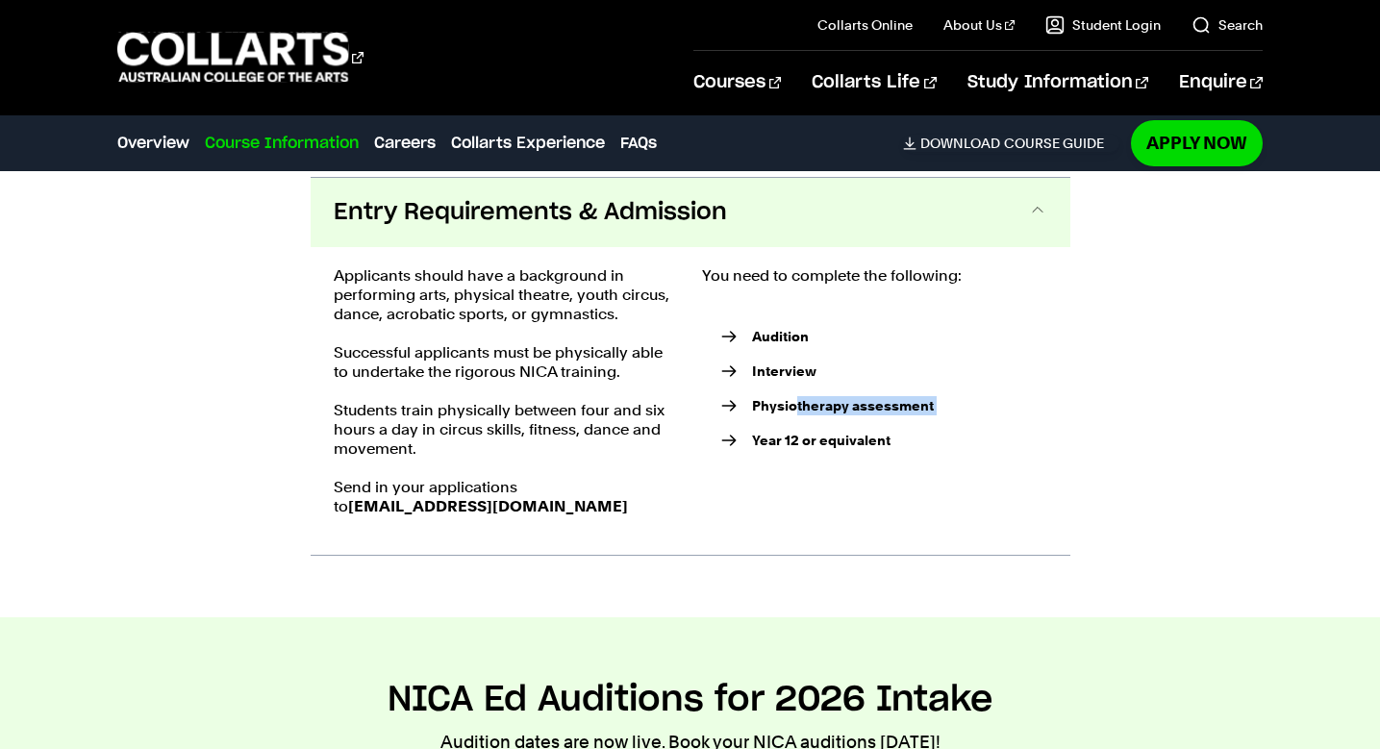
drag, startPoint x: 797, startPoint y: 397, endPoint x: 1000, endPoint y: 416, distance: 203.8
click at [997, 416] on ul "Audition Interview Physiotherapy assessment Year 12 or equivalent" at bounding box center [874, 393] width 345 height 176
click at [1005, 414] on ul "Audition Interview Physiotherapy assessment Year 12 or equivalent" at bounding box center [874, 393] width 345 height 176
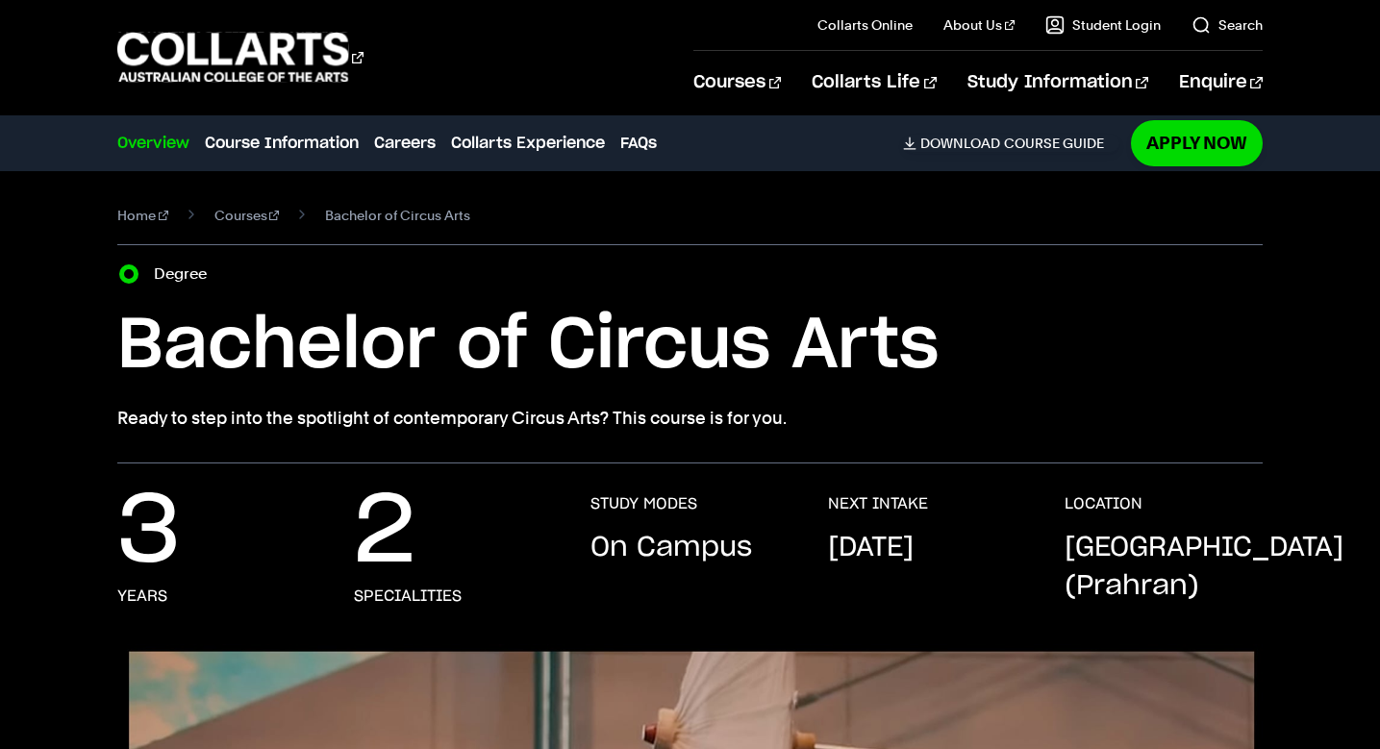
scroll to position [4, 0]
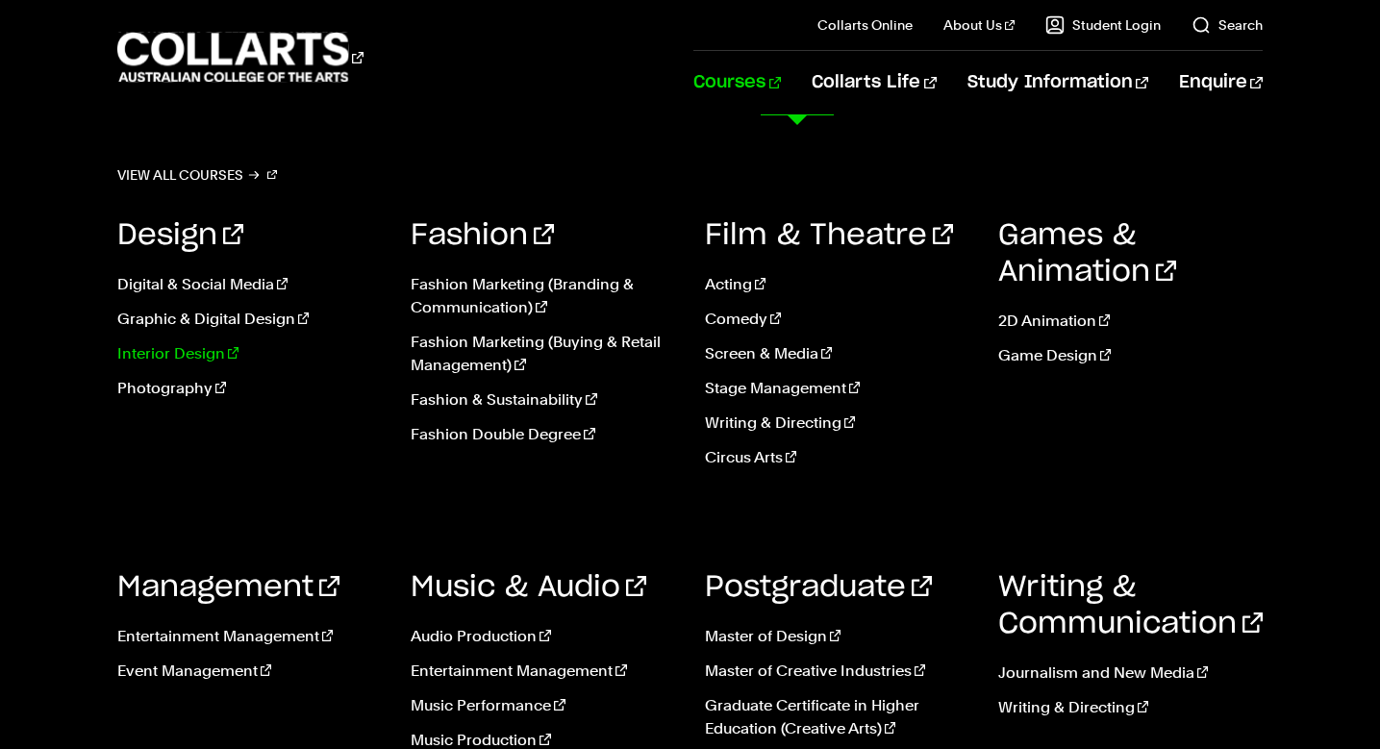
click at [214, 364] on link "Interior Design" at bounding box center [249, 353] width 265 height 23
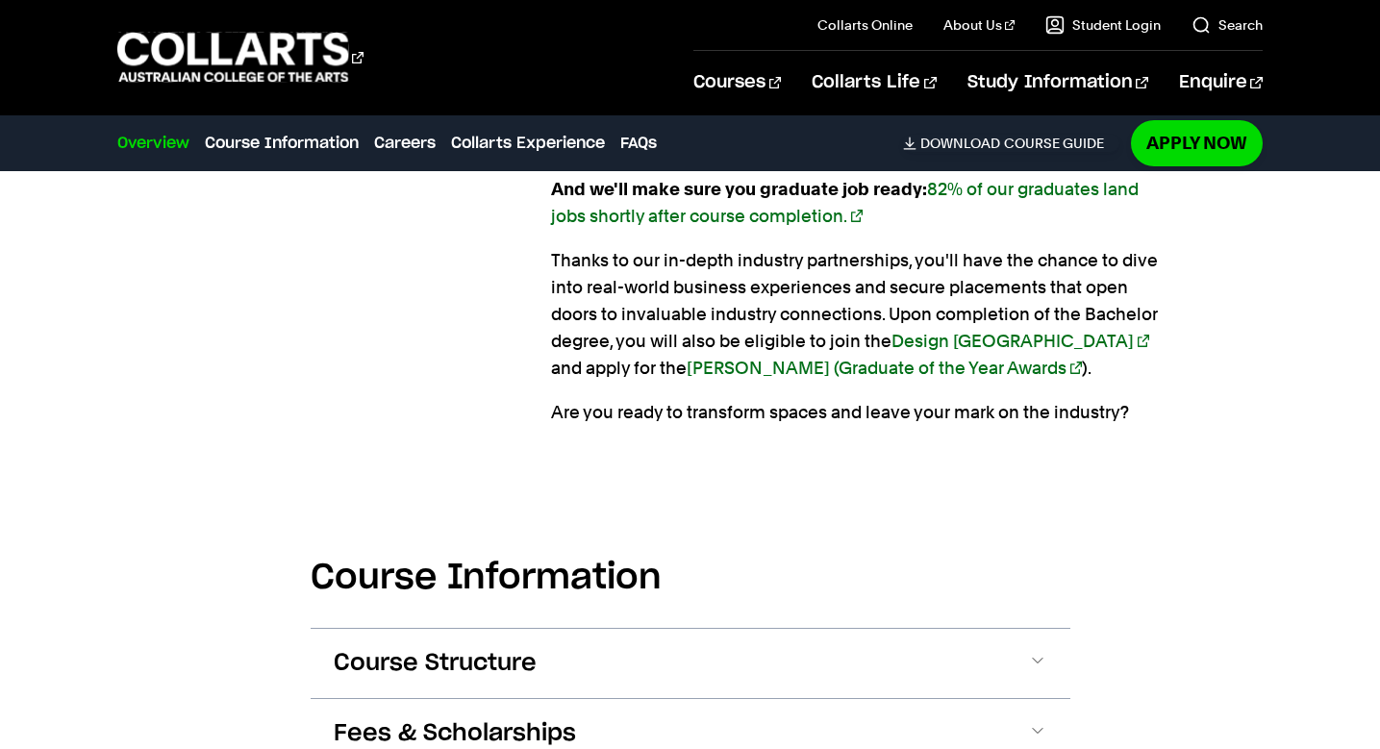
scroll to position [1859, 0]
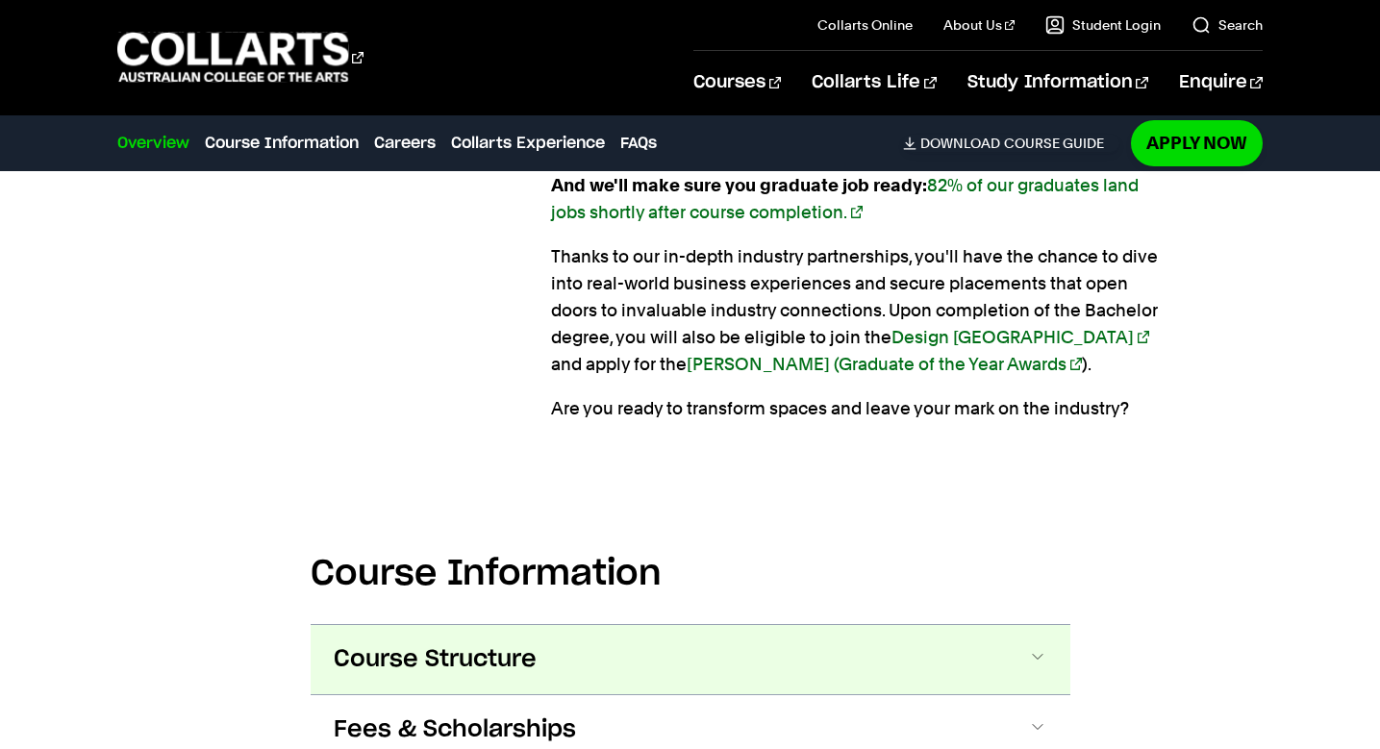
click at [543, 663] on button "Course Structure" at bounding box center [691, 659] width 760 height 69
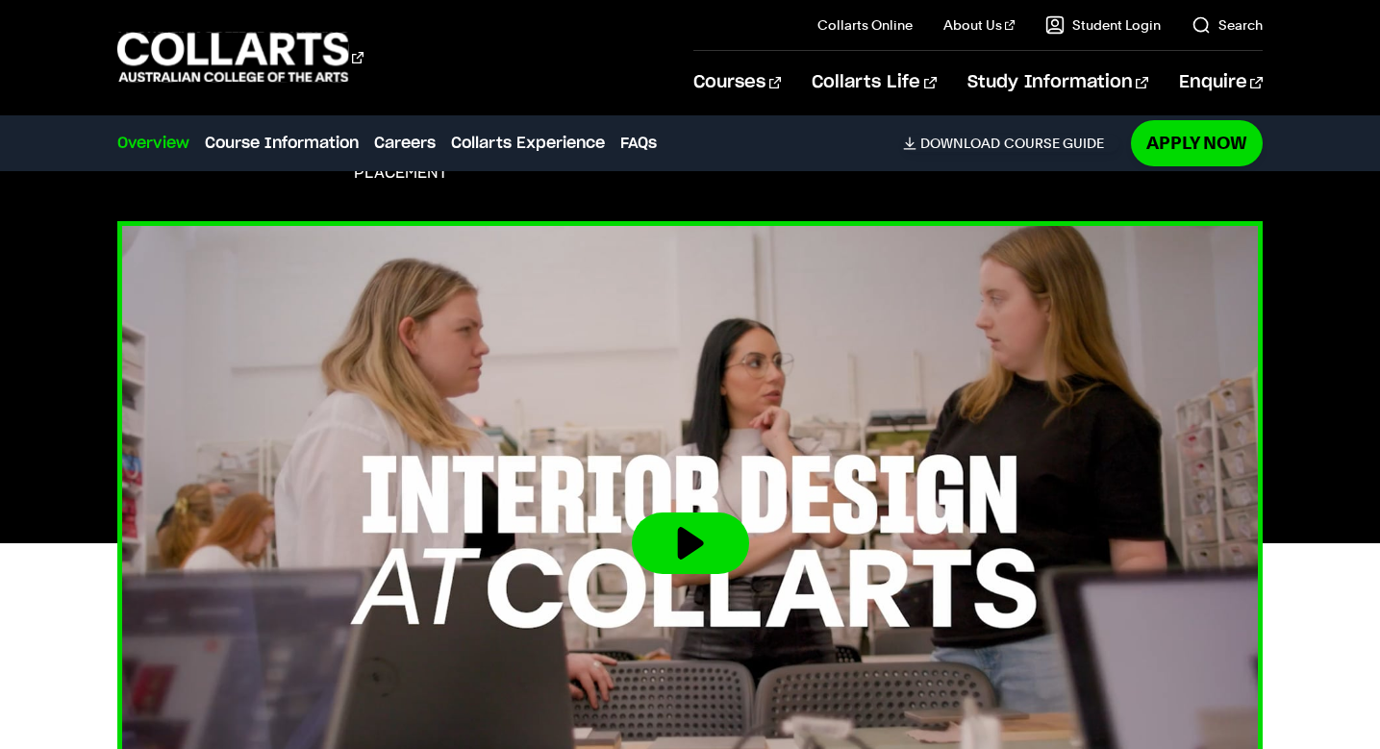
scroll to position [0, 0]
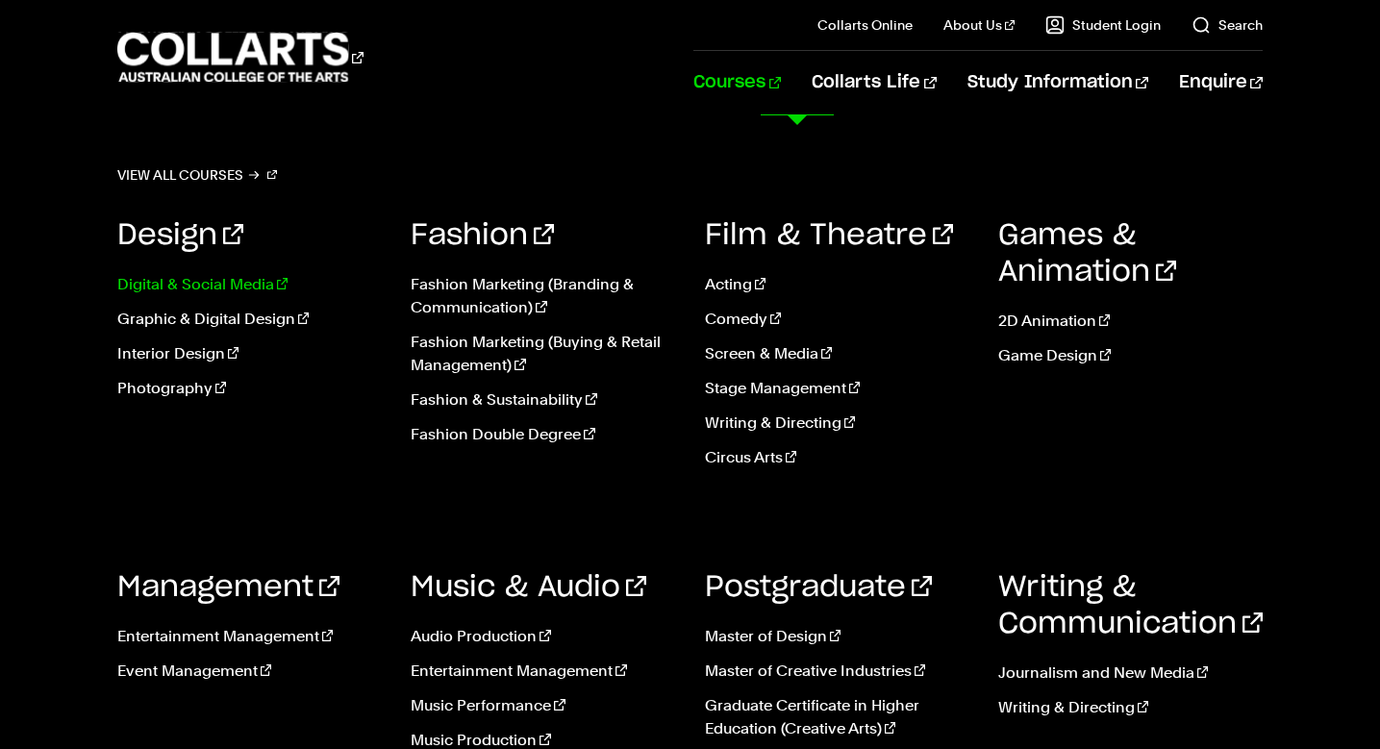
click at [271, 293] on link "Digital & Social Media" at bounding box center [249, 284] width 265 height 23
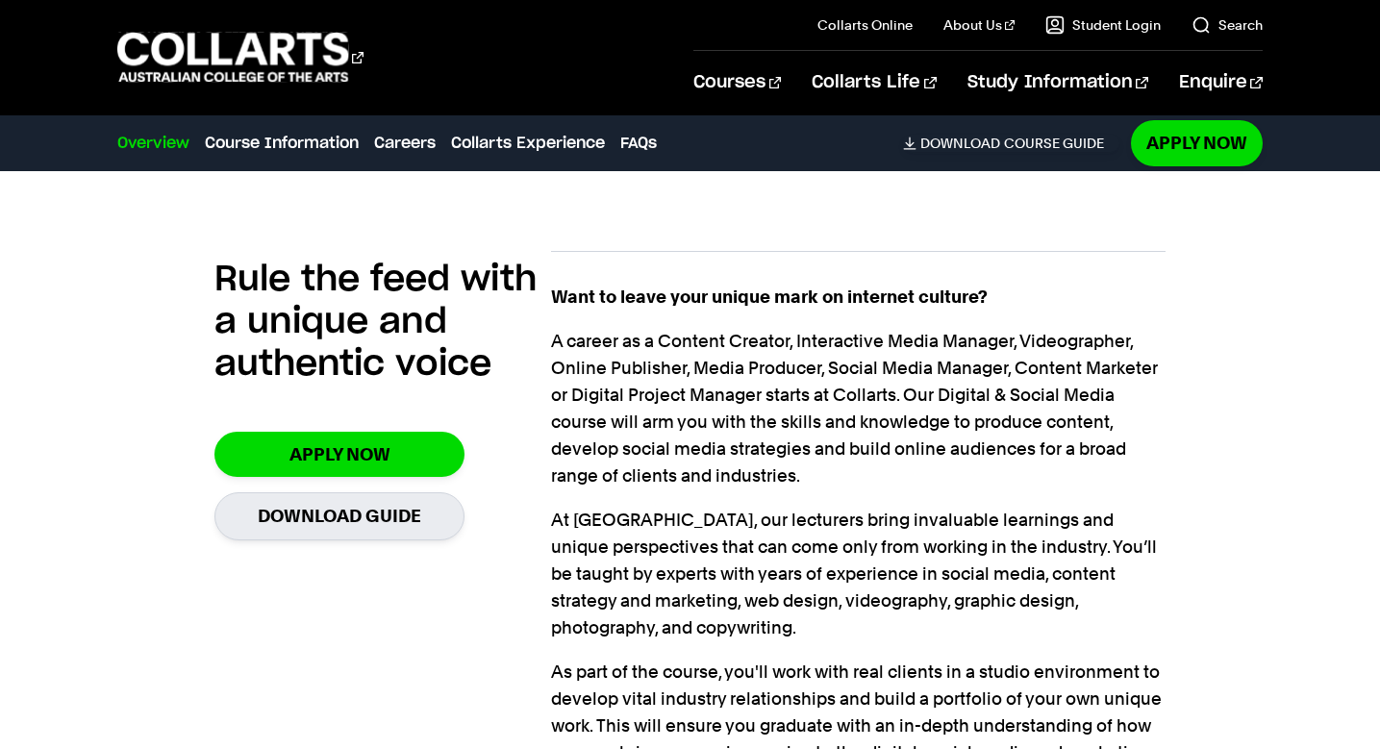
scroll to position [1518, 0]
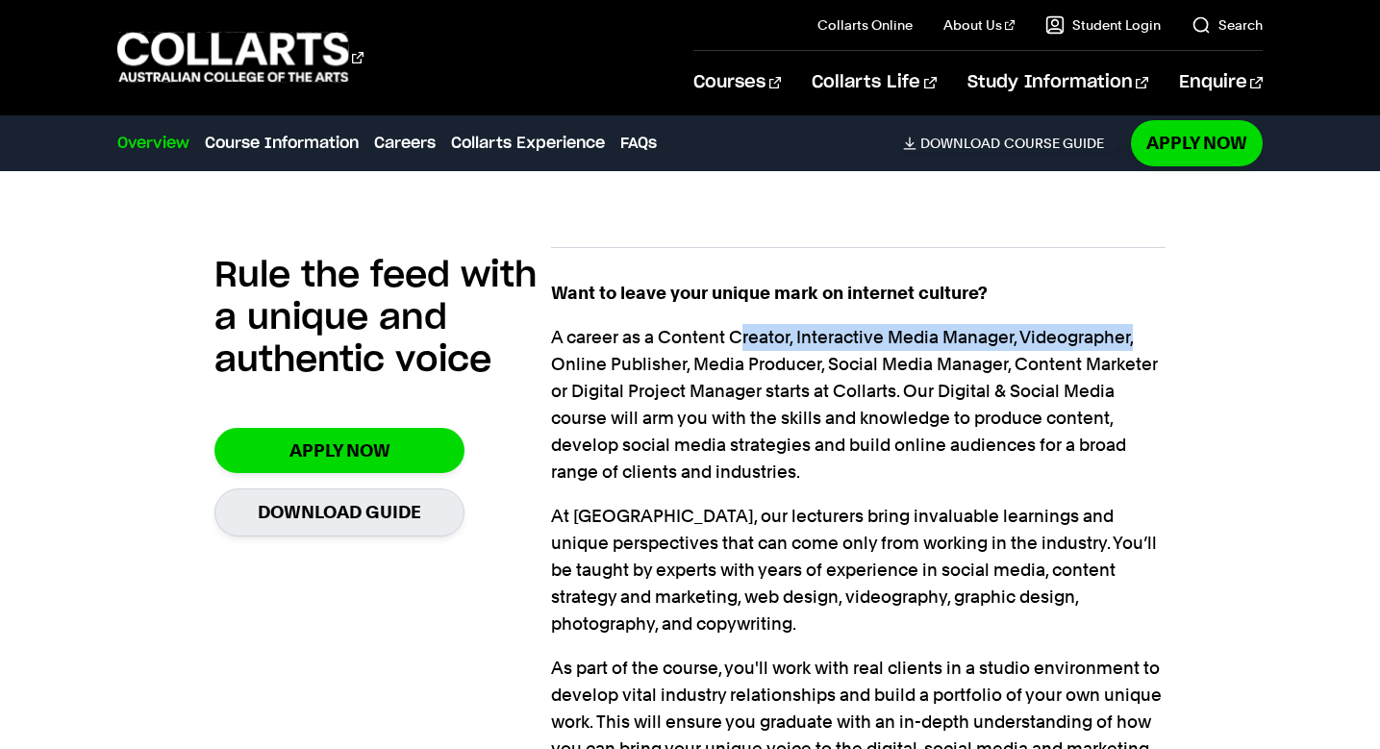
drag, startPoint x: 754, startPoint y: 297, endPoint x: 1172, endPoint y: 308, distance: 417.6
click at [1172, 308] on div "Rule the feed with a unique and authentic voice Apply Now Download Guide Want t…" at bounding box center [690, 523] width 1146 height 614
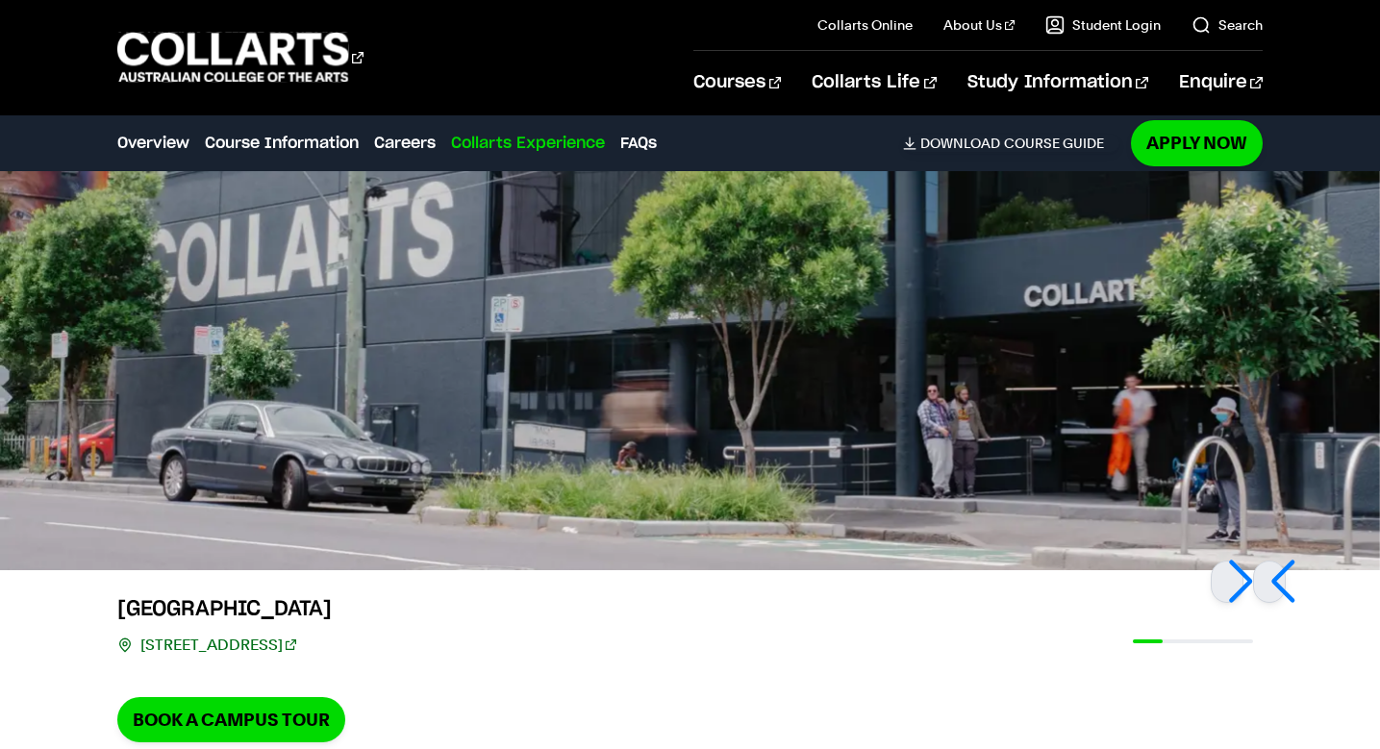
scroll to position [4158, 0]
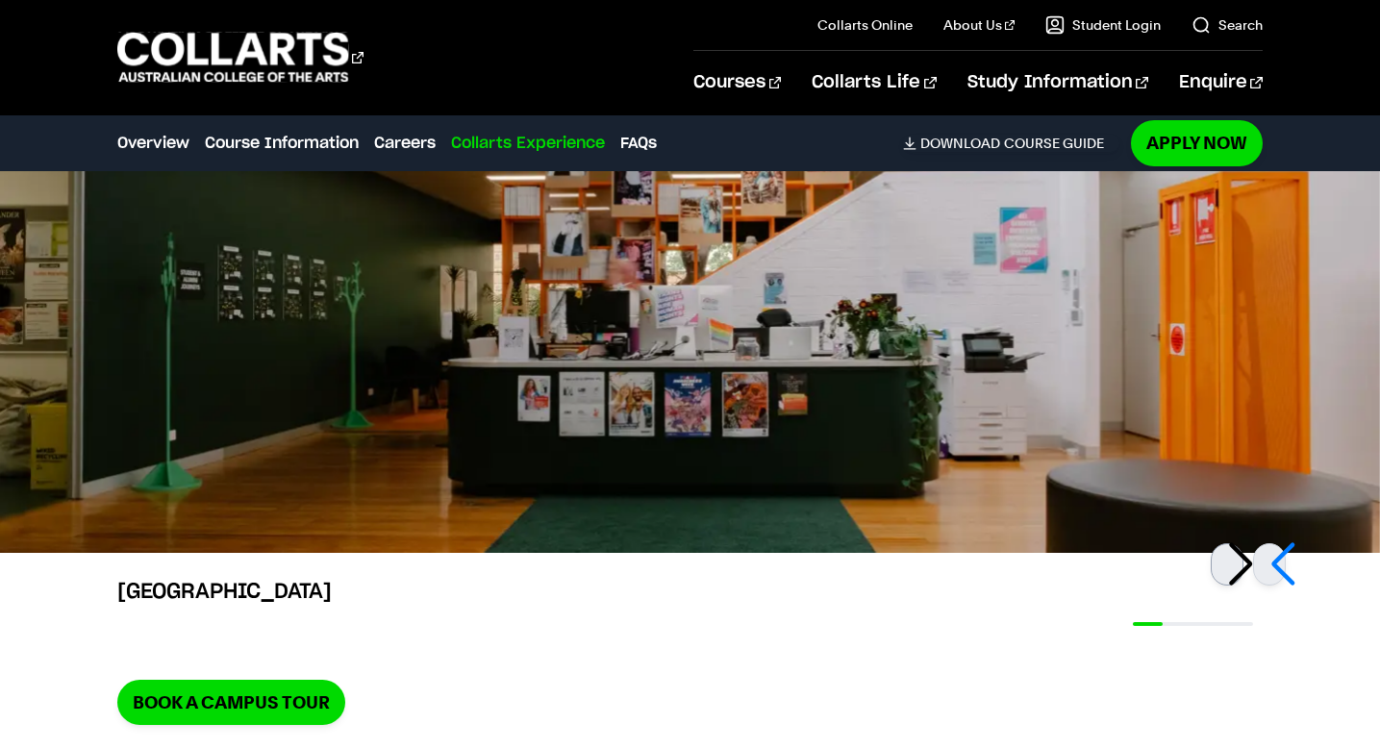
click at [1239, 543] on div at bounding box center [1227, 564] width 33 height 42
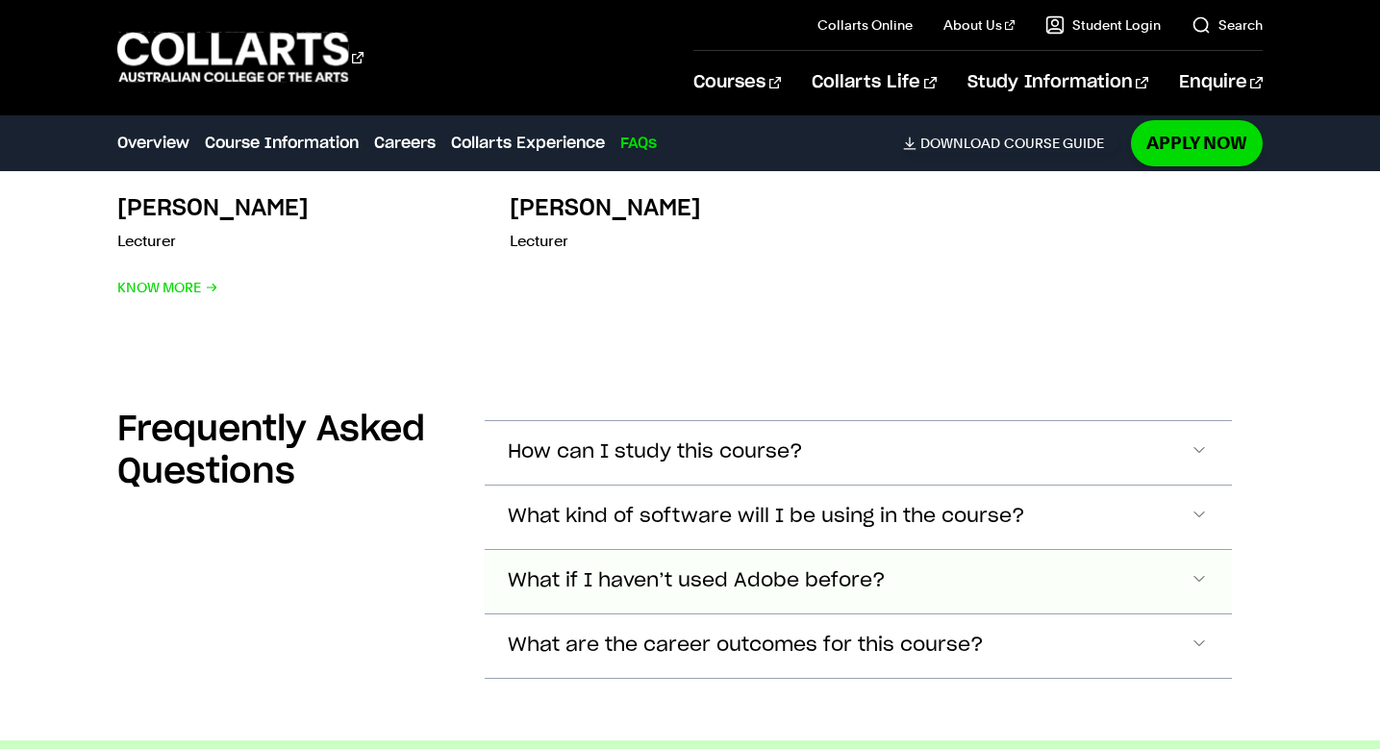
scroll to position [6065, 0]
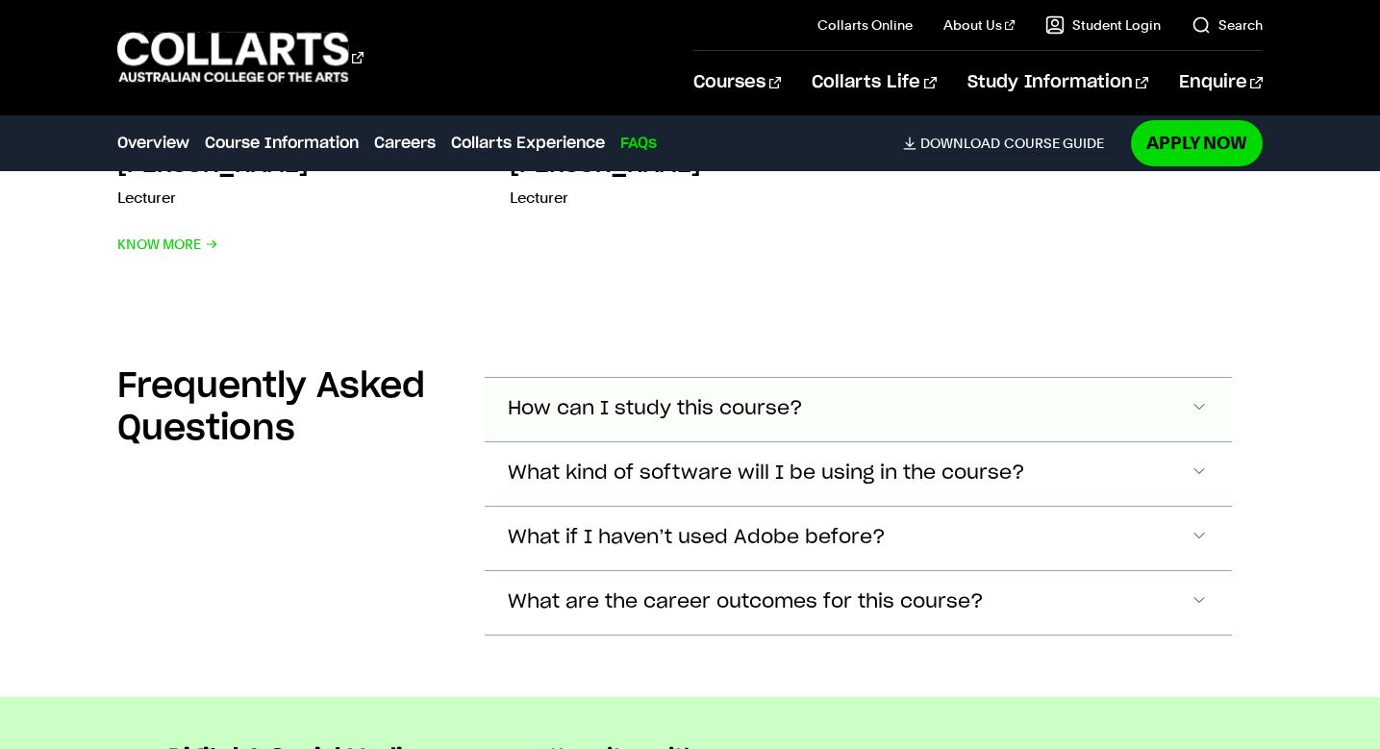
click at [818, 378] on button "How can I study this course?" at bounding box center [858, 409] width 747 height 63
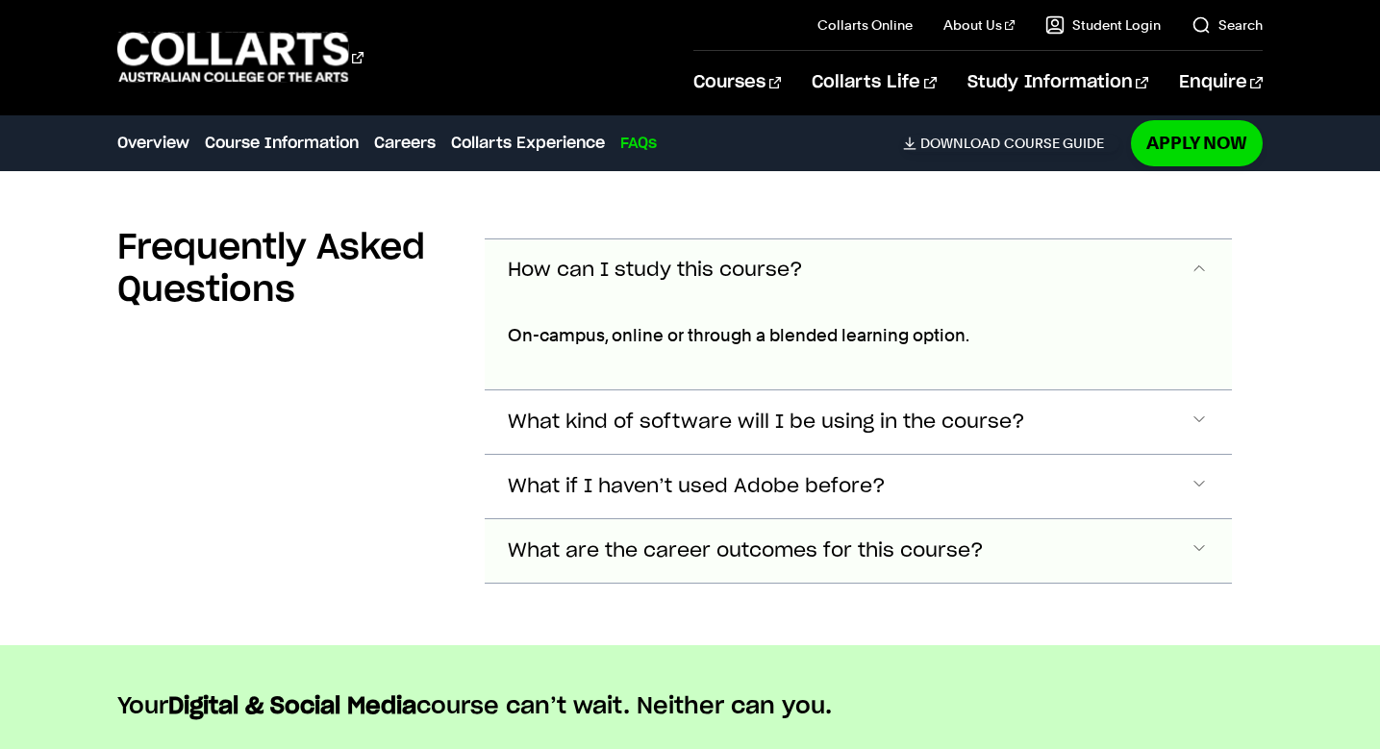
scroll to position [6178, 0]
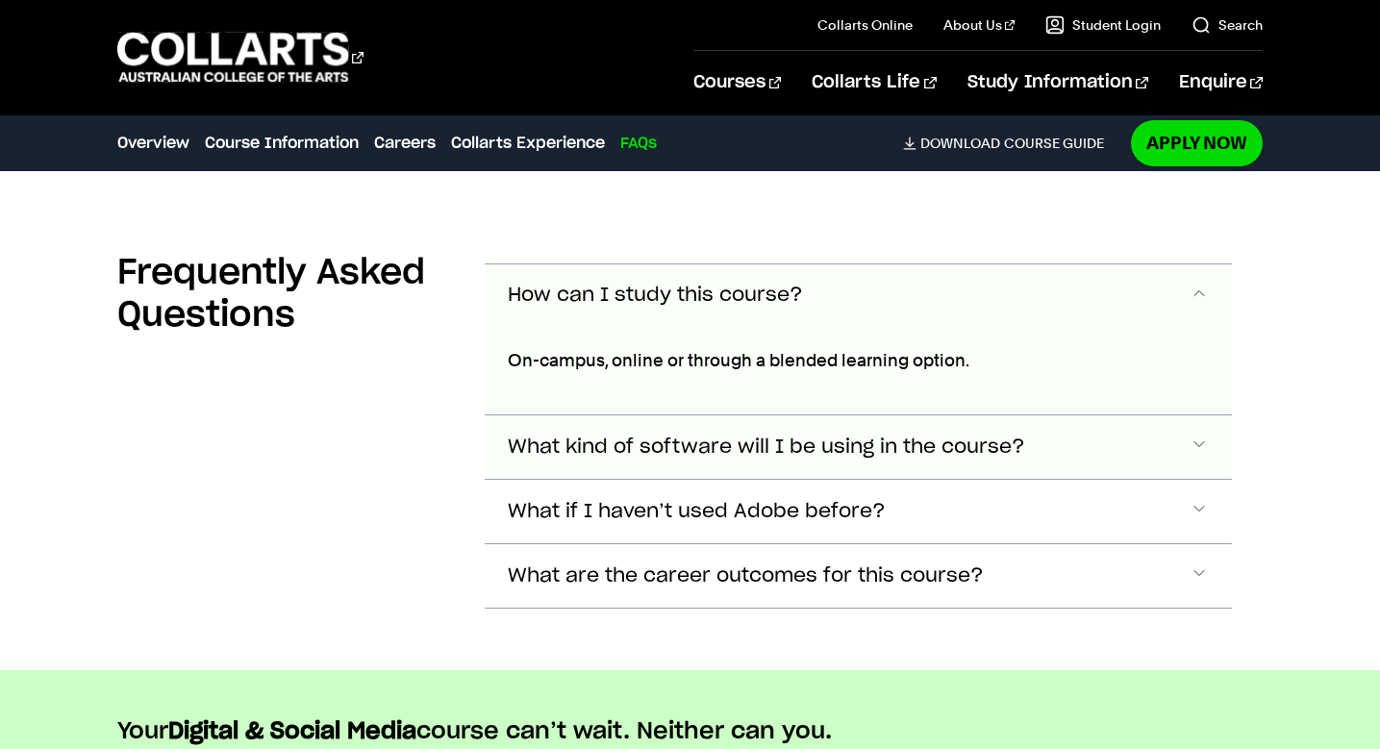
click at [1015, 437] on span "What kind of software will I be using in the course?" at bounding box center [766, 448] width 517 height 22
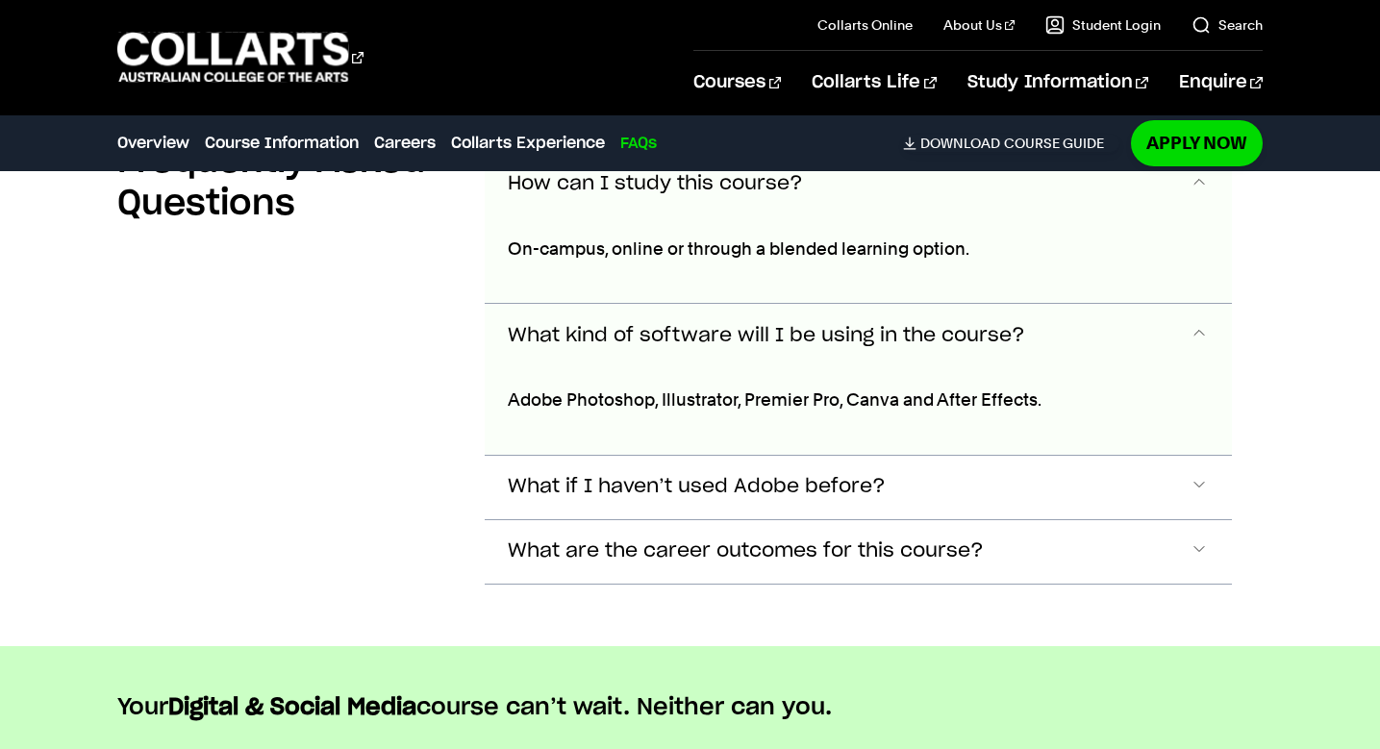
scroll to position [6202, 0]
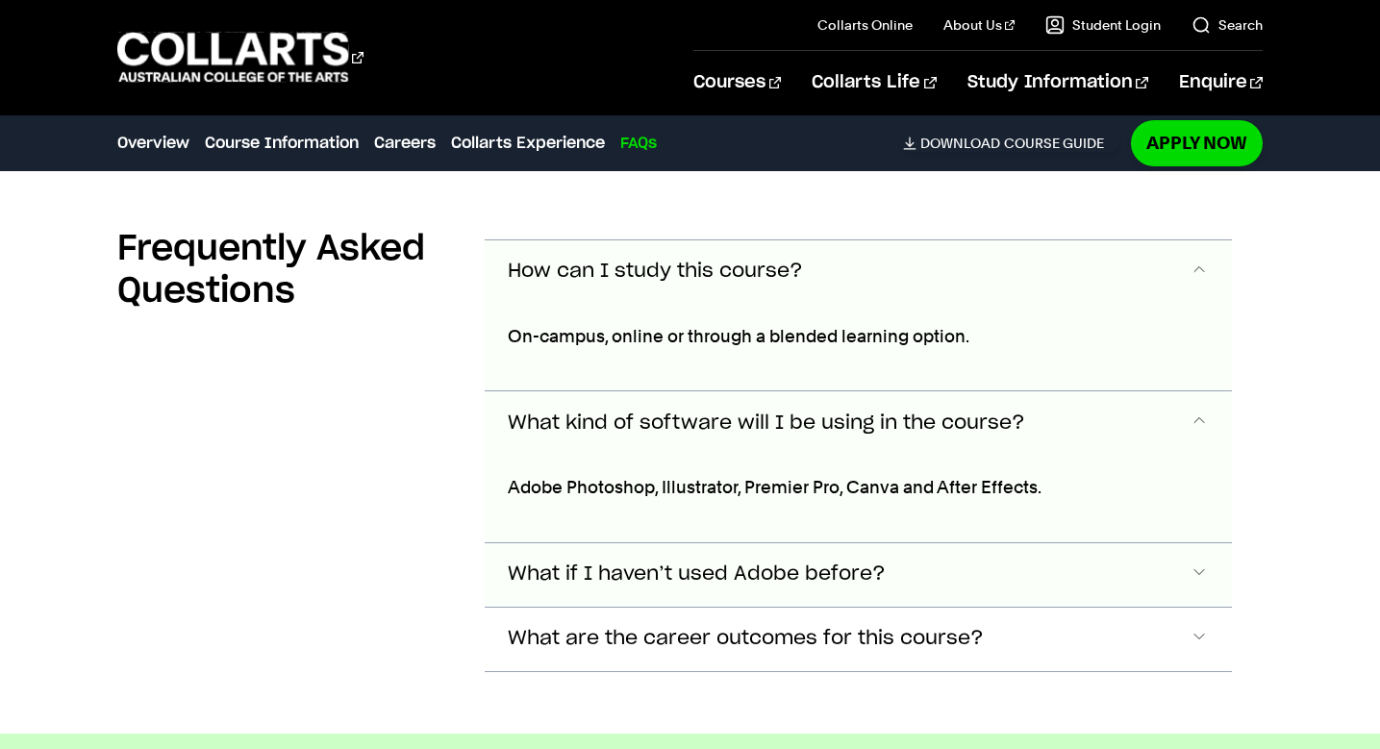
click at [887, 543] on button "What if I haven’t used Adobe before?" at bounding box center [858, 574] width 747 height 63
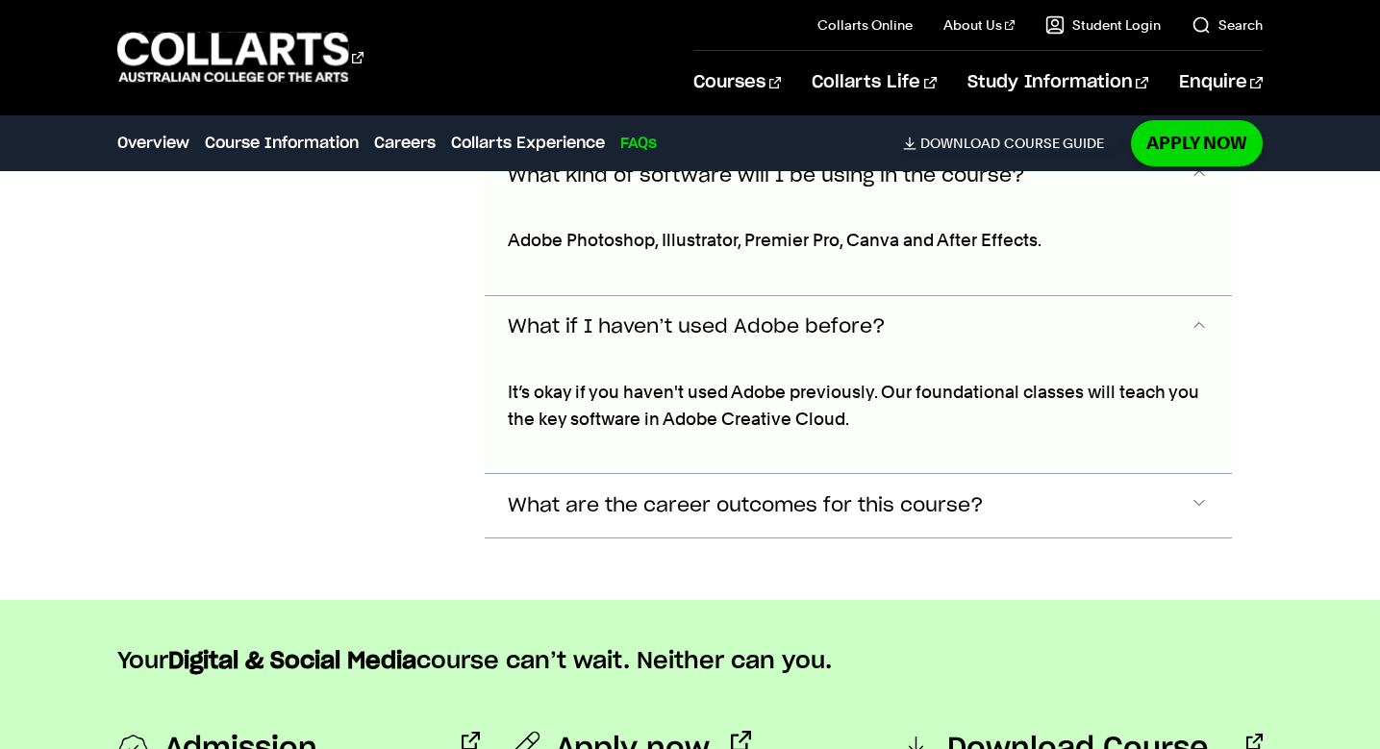
scroll to position [6446, 0]
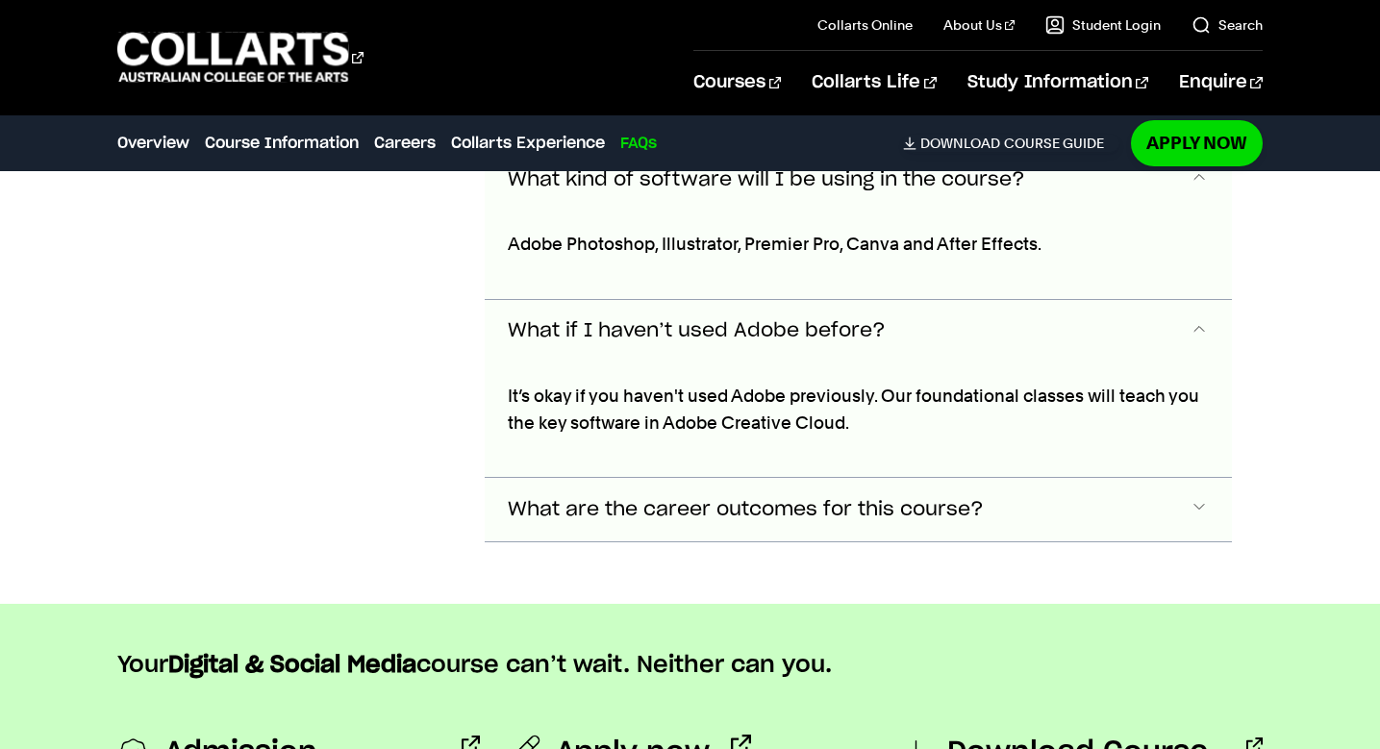
click at [1017, 478] on button "What are the career outcomes for this course?" at bounding box center [858, 509] width 747 height 63
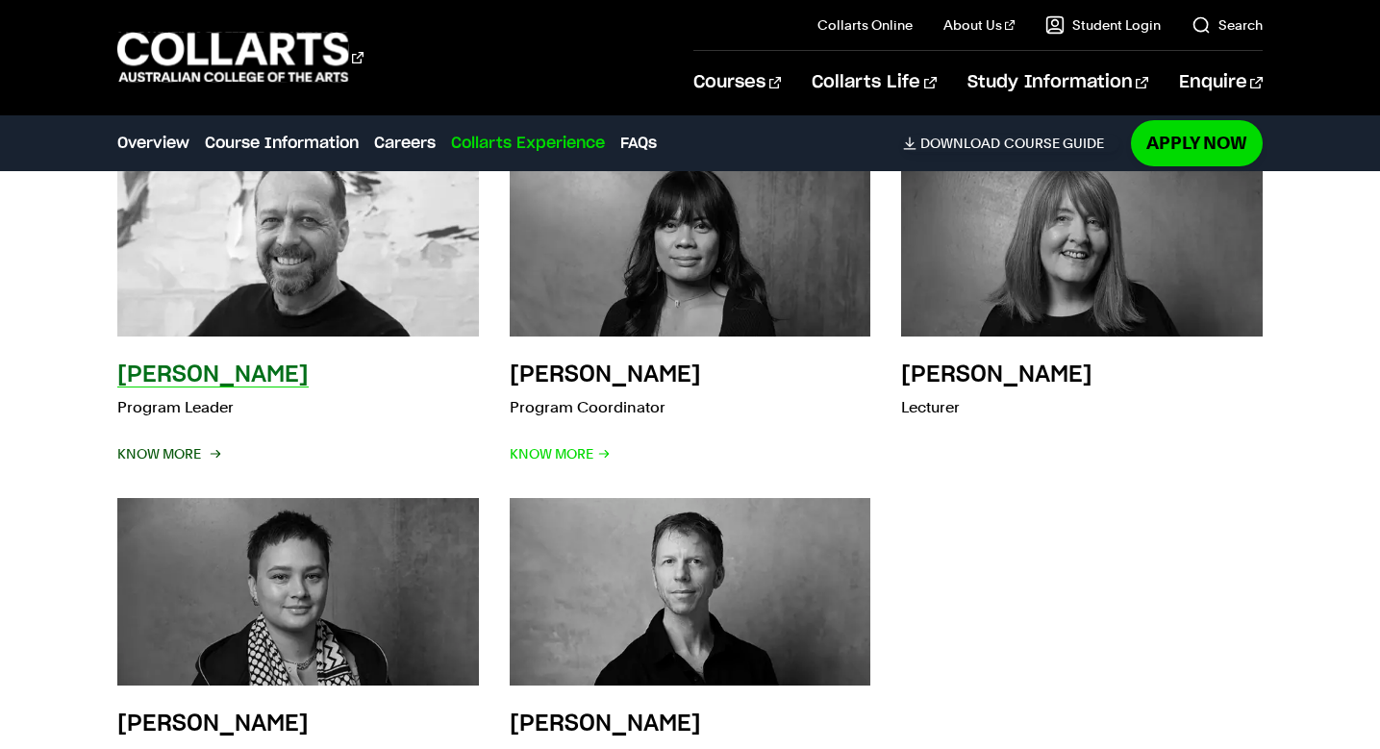
scroll to position [5502, 0]
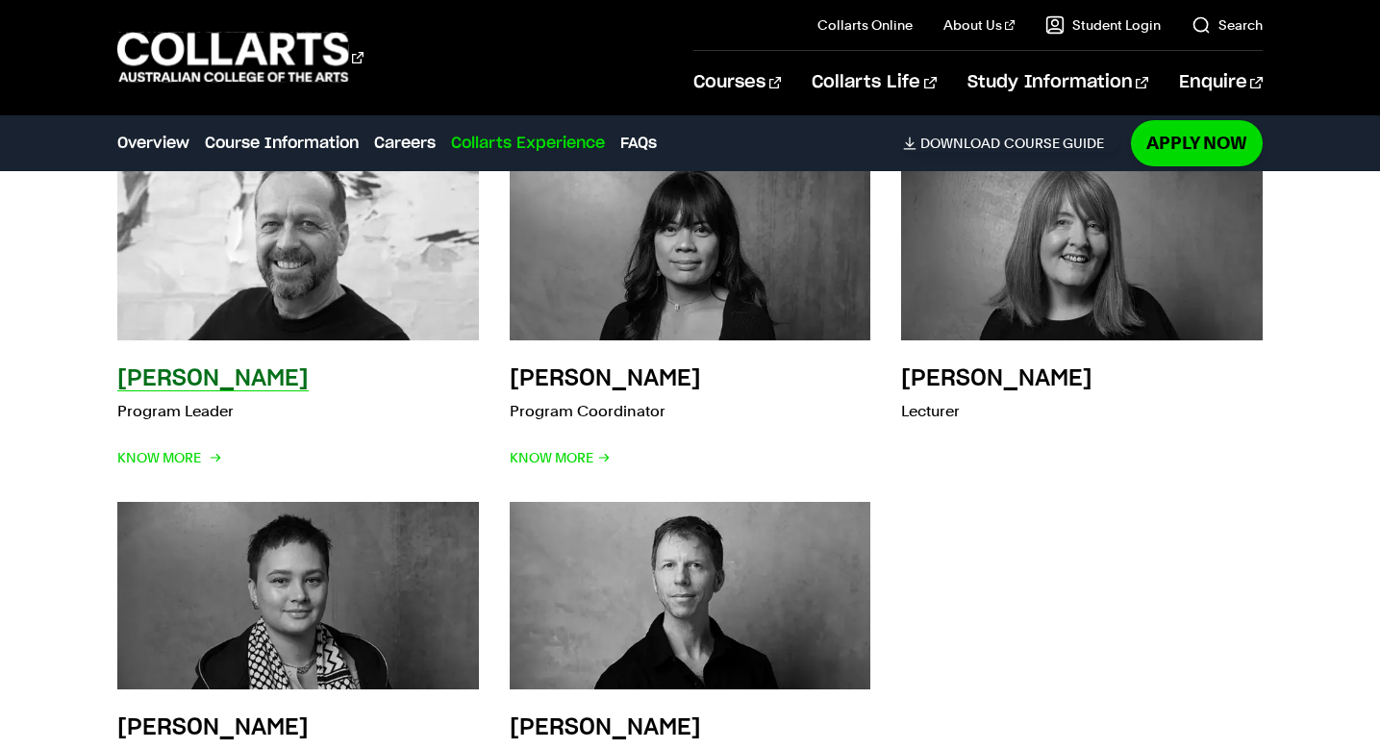
click at [231, 367] on h3 "[PERSON_NAME]" at bounding box center [212, 378] width 191 height 23
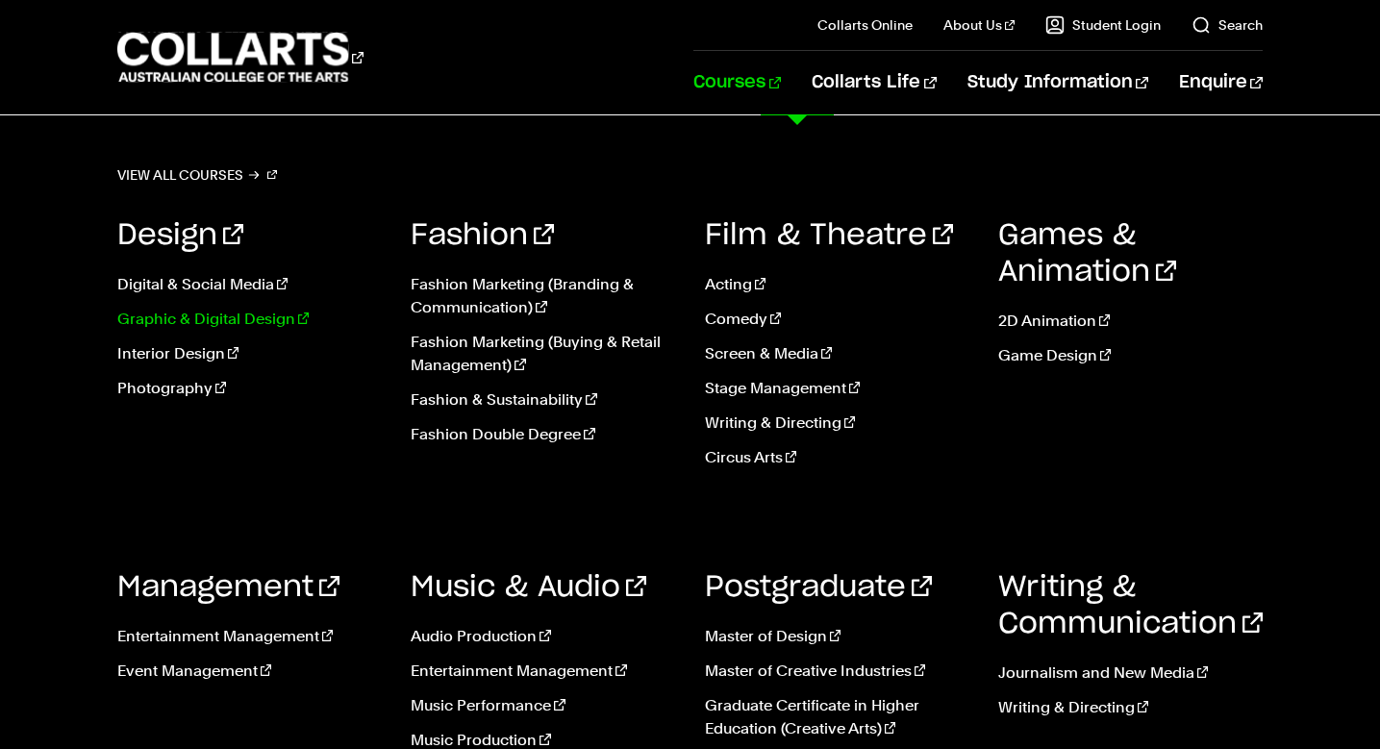
click at [247, 321] on link "Graphic & Digital Design" at bounding box center [249, 319] width 265 height 23
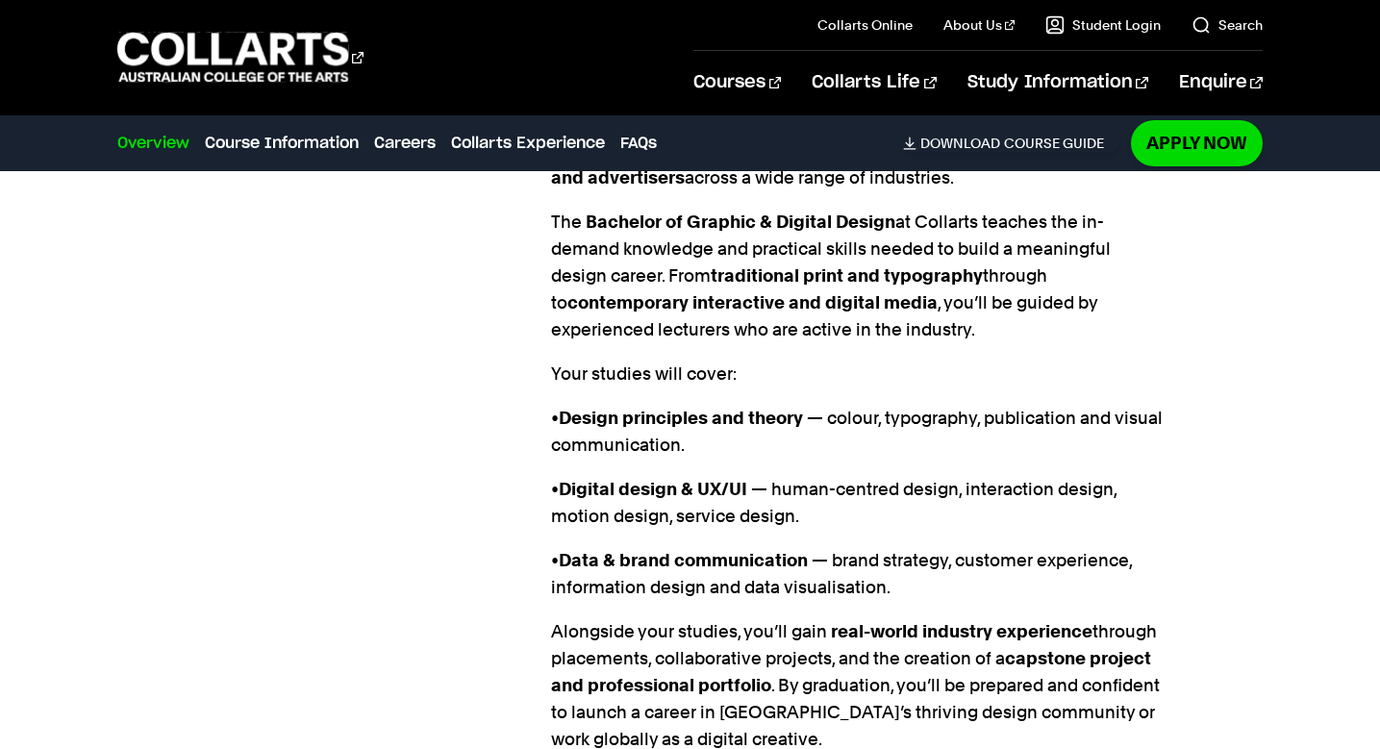
scroll to position [1661, 0]
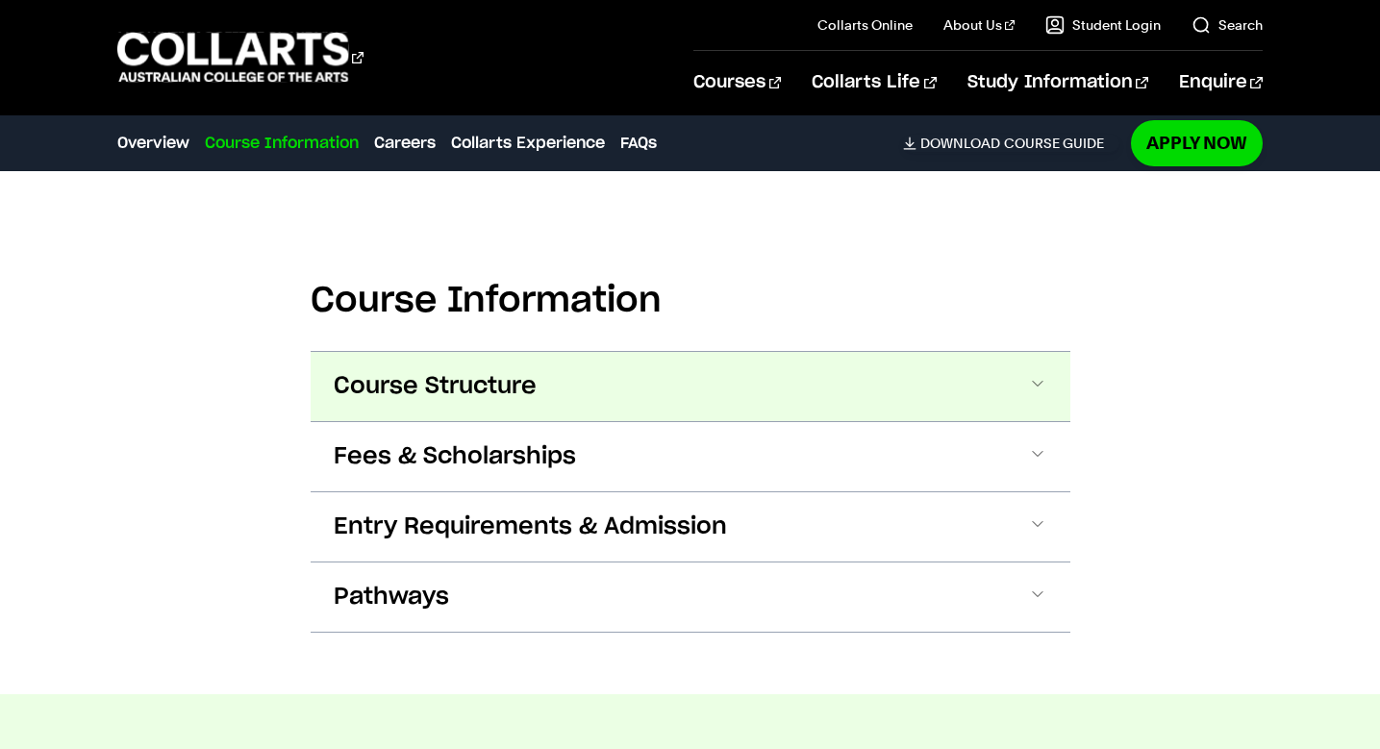
click at [517, 371] on span "Course Structure" at bounding box center [435, 386] width 203 height 31
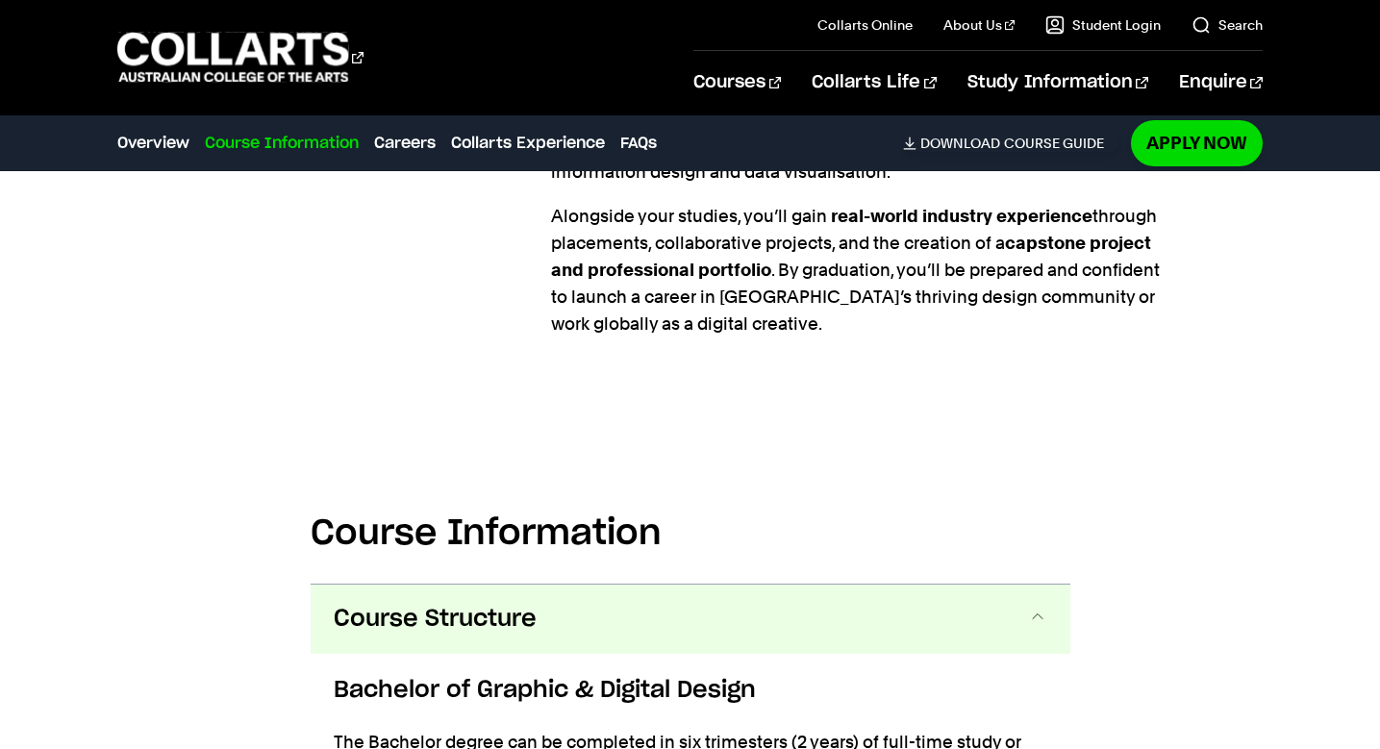
scroll to position [1126, 0]
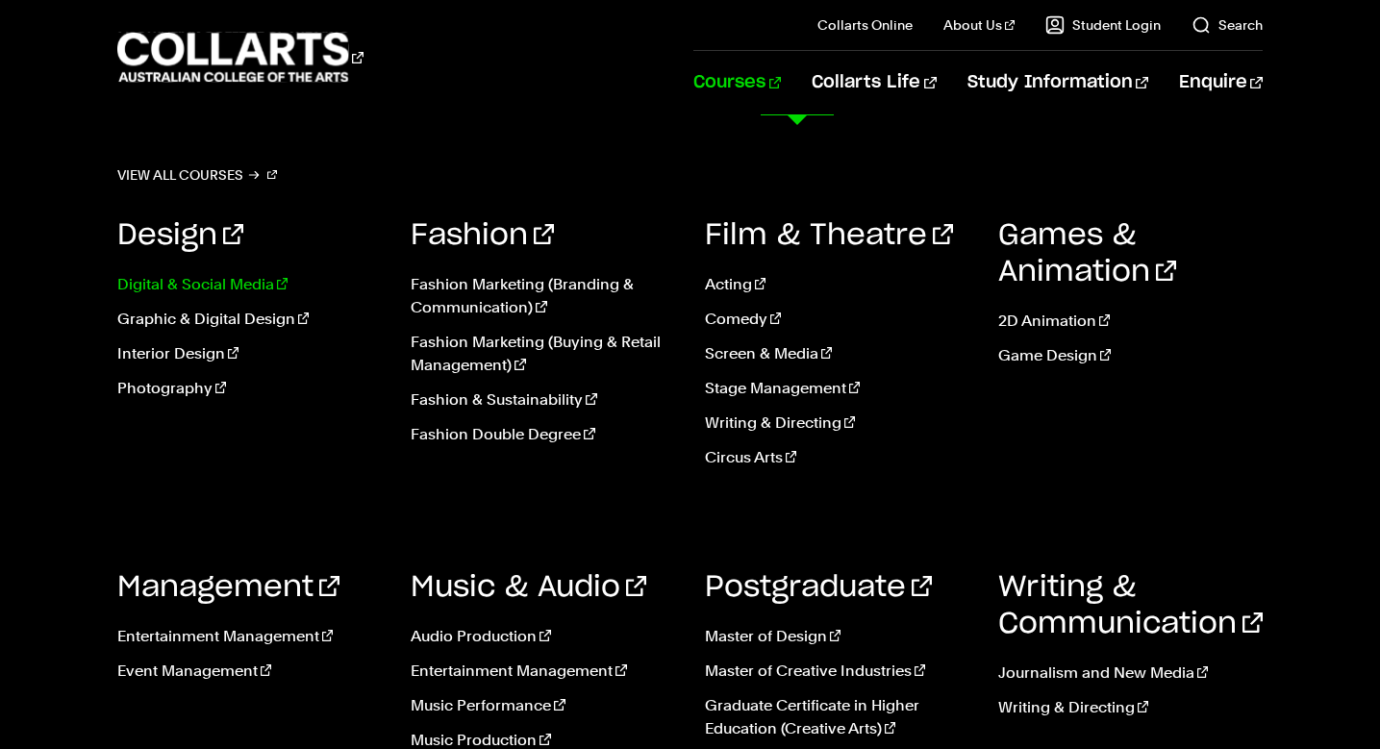
click at [214, 284] on link "Digital & Social Media" at bounding box center [249, 284] width 265 height 23
